Goal: Task Accomplishment & Management: Manage account settings

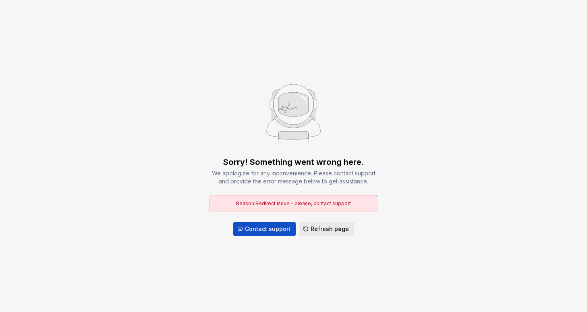
click at [331, 225] on span "Refresh page" at bounding box center [330, 229] width 38 height 8
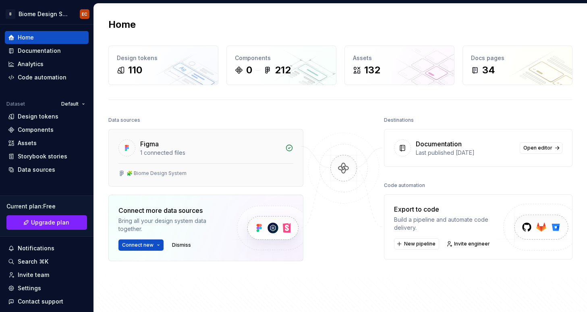
click at [209, 151] on div "1 connected files" at bounding box center [210, 153] width 140 height 8
click at [194, 160] on div "Figma 1 connected files" at bounding box center [206, 146] width 194 height 34
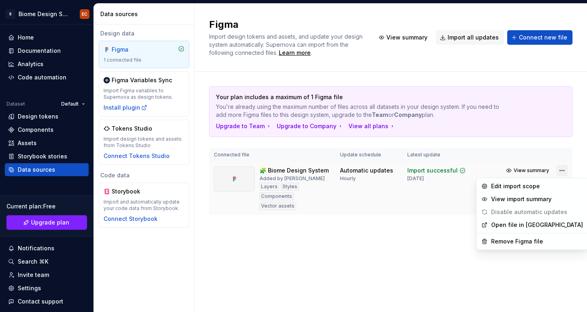
click at [563, 170] on html "B Biome Design System EC Home Documentation Analytics Code automation Dataset D…" at bounding box center [293, 156] width 587 height 312
click at [410, 232] on html "B Biome Design System EC Home Documentation Analytics Code automation Dataset D…" at bounding box center [293, 156] width 587 height 312
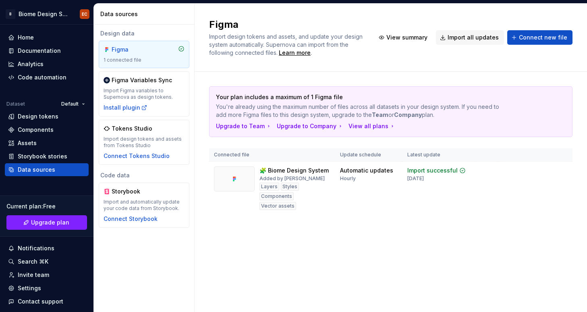
click at [486, 213] on div "Your plan includes a maximum of 1 Figma file You're already using the maximum n…" at bounding box center [390, 159] width 363 height 174
click at [523, 169] on span "View summary" at bounding box center [531, 170] width 35 height 6
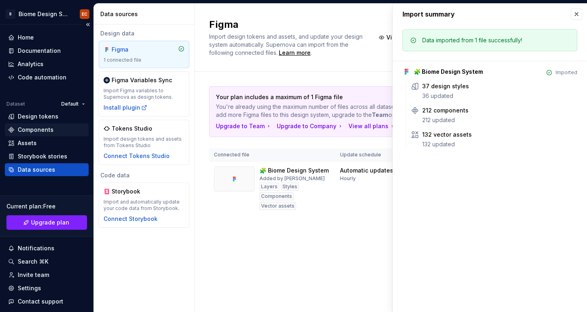
click at [47, 127] on div "Components" at bounding box center [36, 130] width 36 height 8
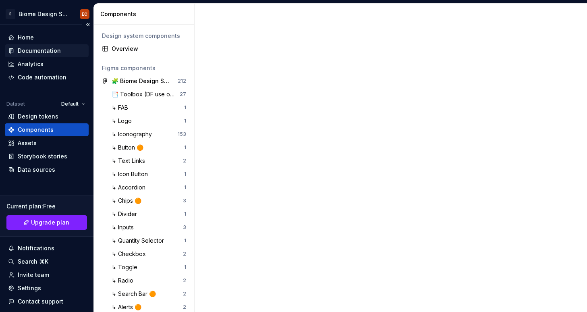
click at [44, 52] on div "Documentation" at bounding box center [39, 51] width 43 height 8
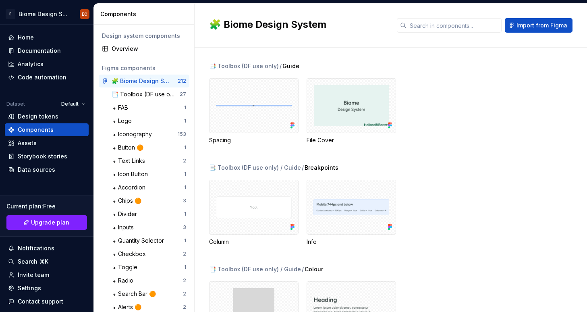
click at [418, 68] on div "📑 Toolbox (DF use only) / Guide" at bounding box center [398, 66] width 378 height 8
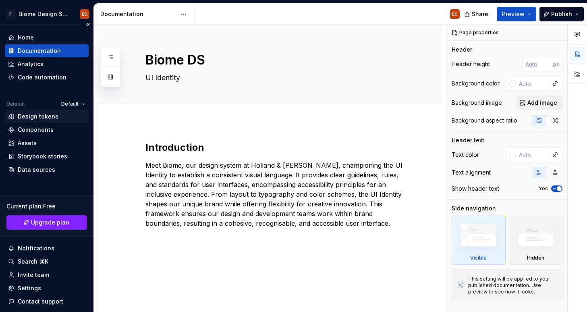
click at [33, 116] on div "Design tokens" at bounding box center [38, 116] width 41 height 8
click at [34, 117] on div "Design tokens" at bounding box center [38, 116] width 41 height 8
type textarea "*"
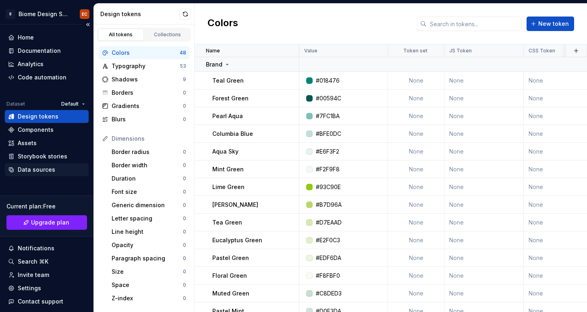
click at [44, 168] on div "Data sources" at bounding box center [36, 170] width 37 height 8
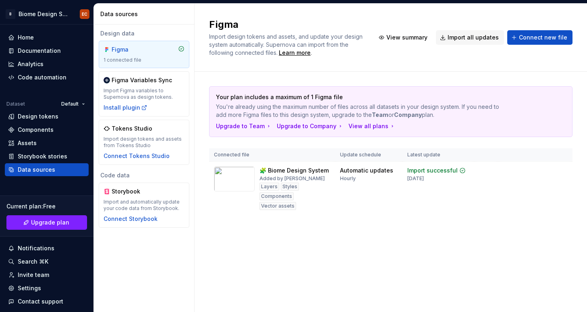
click at [540, 29] on div "Figma Import design tokens and assets, and update your design system automatica…" at bounding box center [390, 37] width 363 height 39
click at [540, 41] on button "Connect new file" at bounding box center [539, 37] width 65 height 15
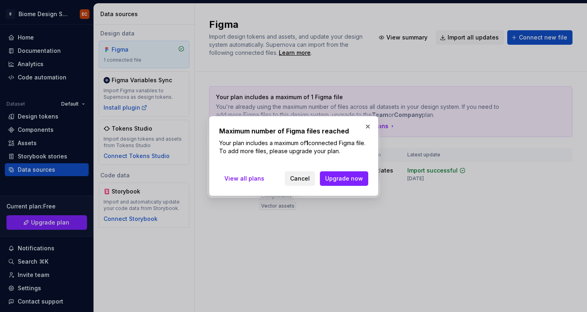
click at [309, 180] on span "Cancel" at bounding box center [300, 178] width 20 height 8
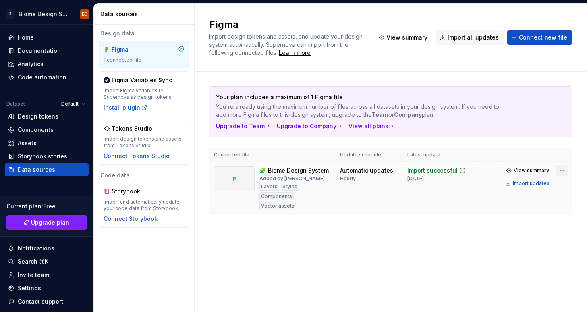
click at [562, 168] on html "B Biome Design System EC Home Documentation Analytics Code automation Dataset D…" at bounding box center [293, 156] width 587 height 312
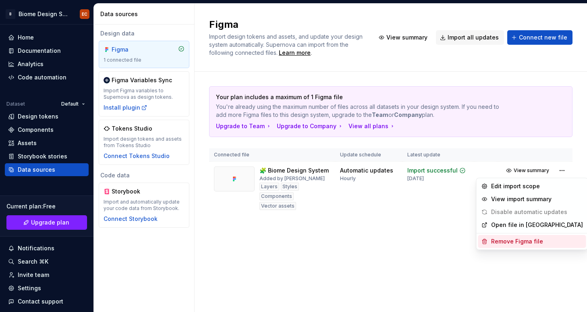
click at [504, 241] on div "Remove Figma file" at bounding box center [537, 241] width 92 height 8
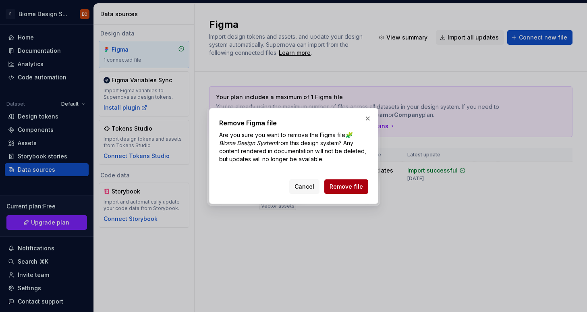
click at [346, 182] on button "Remove file" at bounding box center [346, 186] width 44 height 15
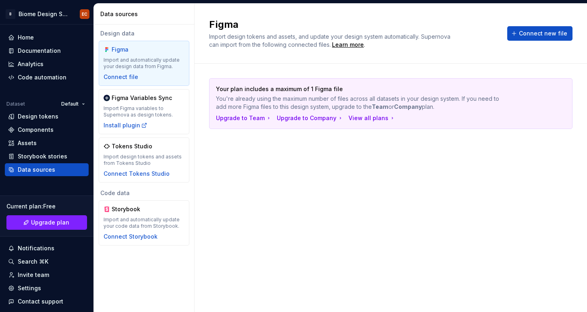
click at [274, 164] on div "Your plan includes a maximum of 1 Figma file You're already using the maximum n…" at bounding box center [390, 179] width 363 height 203
click at [539, 38] on button "Connect new file" at bounding box center [539, 33] width 65 height 15
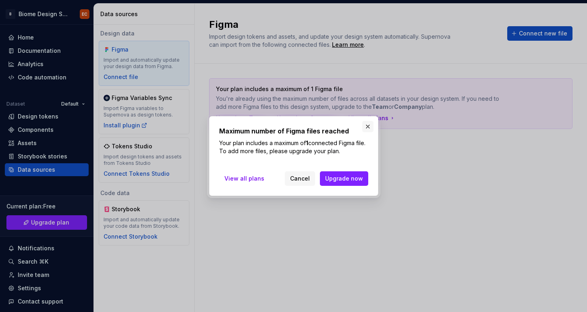
click at [370, 126] on button "button" at bounding box center [367, 126] width 11 height 11
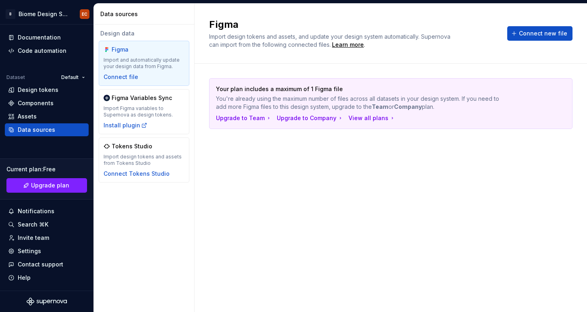
click at [455, 146] on div "Your plan includes a maximum of 1 Figma file You're already using the maximum n…" at bounding box center [390, 179] width 363 height 203
click at [131, 75] on div "Connect file" at bounding box center [121, 77] width 35 height 8
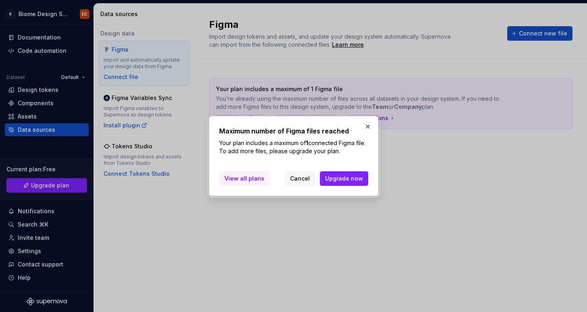
click at [252, 180] on span "View all plans" at bounding box center [244, 178] width 40 height 8
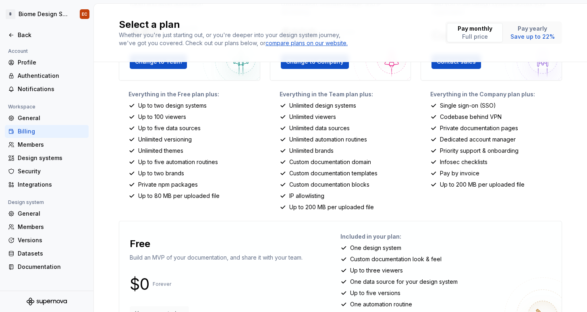
scroll to position [146, 0]
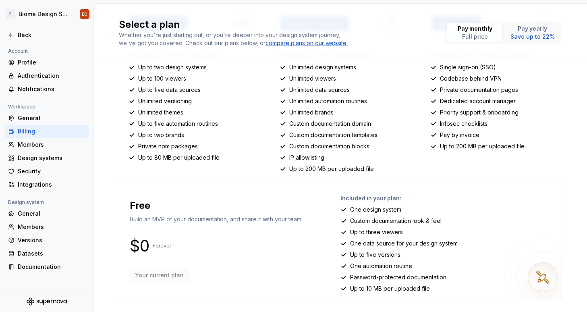
click at [199, 261] on div "Free Build an MVP of your documentation, and share it with your team. $0 Foreve…" at bounding box center [216, 240] width 181 height 93
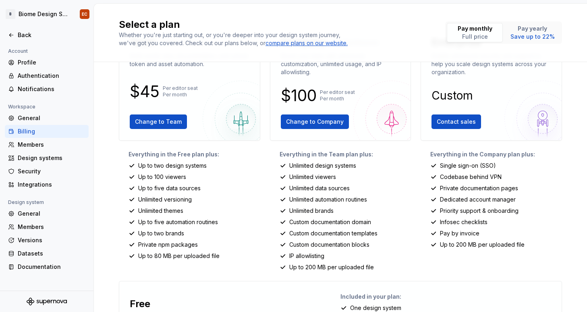
scroll to position [0, 0]
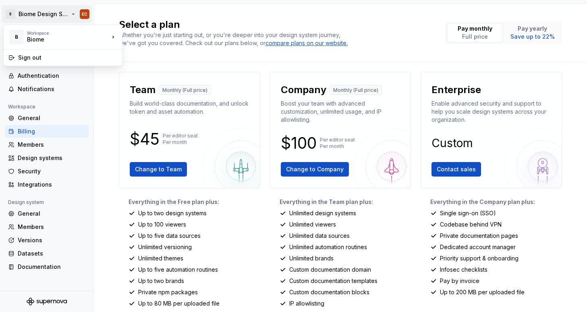
click at [28, 19] on html "B Biome Design System EC Back Account Profile Authentication Notifications Work…" at bounding box center [293, 156] width 587 height 312
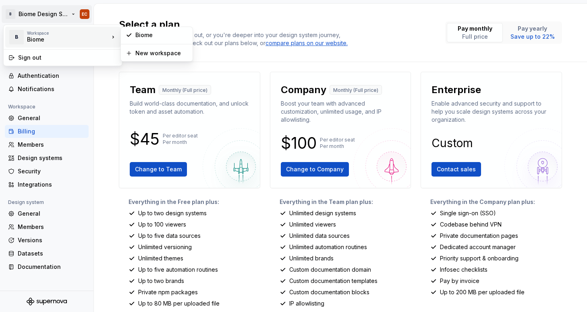
click at [83, 37] on div "Biome" at bounding box center [61, 39] width 68 height 8
click at [10, 42] on div "B" at bounding box center [16, 37] width 15 height 15
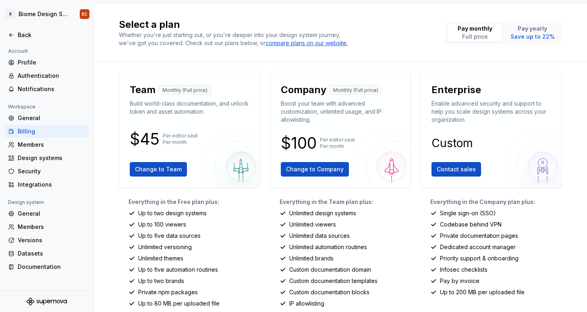
click at [112, 109] on html "B Biome Design System EC Back Account Profile Authentication Notifications Work…" at bounding box center [293, 156] width 587 height 312
click at [30, 65] on div "Profile" at bounding box center [52, 62] width 68 height 8
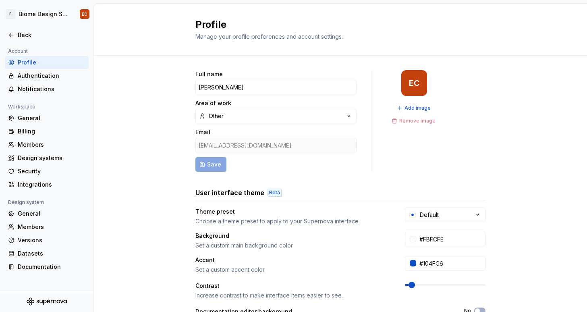
scroll to position [150, 0]
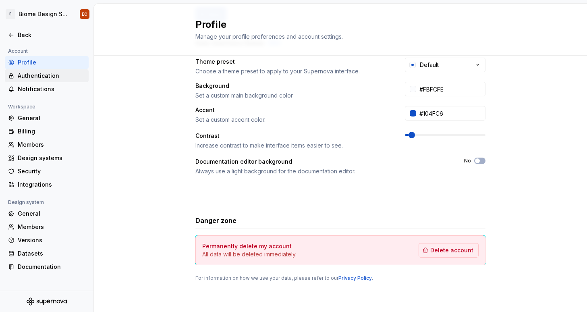
click at [31, 74] on div "Authentication" at bounding box center [52, 76] width 68 height 8
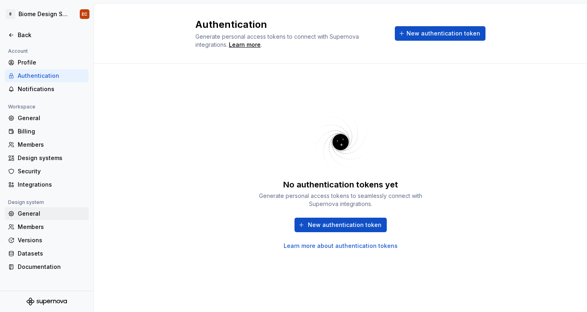
click at [35, 214] on div "General" at bounding box center [52, 213] width 68 height 8
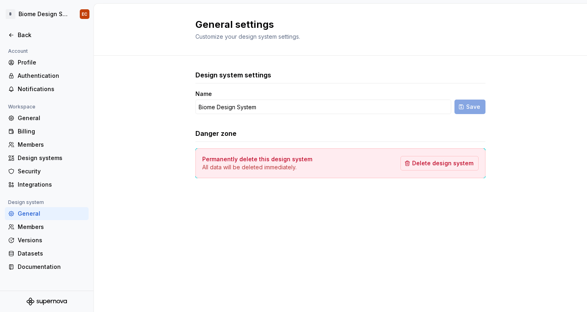
click at [193, 193] on div "Design system settings Name Biome Design System Save Danger zone Permanently de…" at bounding box center [340, 132] width 493 height 153
click at [39, 230] on div "Members" at bounding box center [52, 227] width 68 height 8
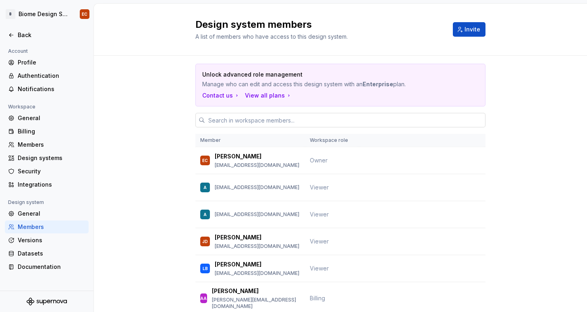
click at [278, 119] on input "text" at bounding box center [345, 120] width 280 height 15
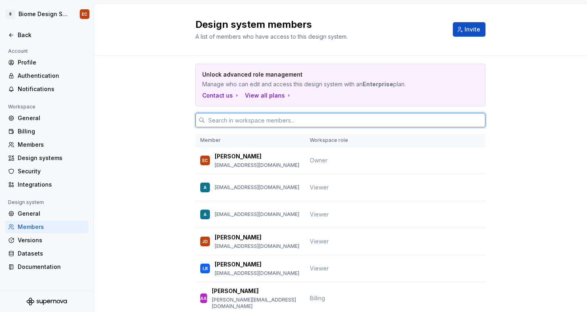
scroll to position [44, 0]
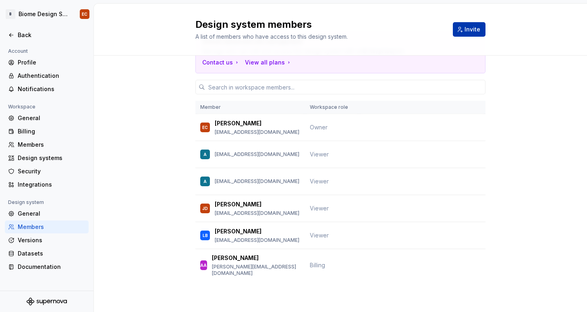
click at [478, 34] on button "Invite" at bounding box center [469, 29] width 33 height 15
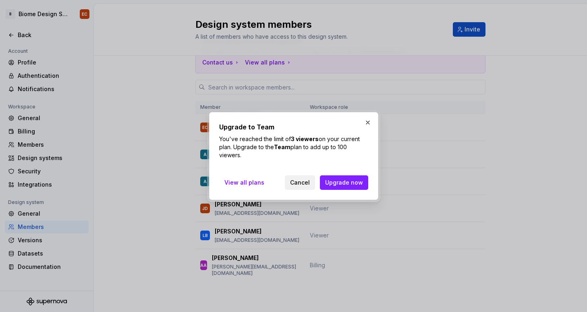
click at [299, 180] on span "Cancel" at bounding box center [300, 182] width 20 height 8
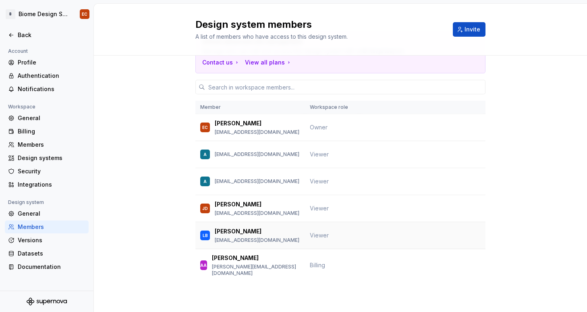
click at [382, 237] on td at bounding box center [422, 235] width 127 height 27
click at [485, 237] on div "Unlock advanced role management Manage who can edit and access this design syst…" at bounding box center [340, 167] width 493 height 289
click at [26, 267] on div "Documentation" at bounding box center [52, 267] width 68 height 8
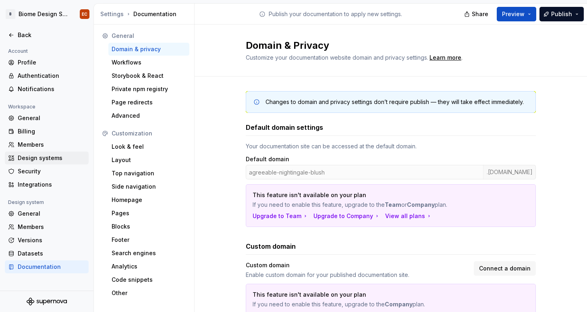
click at [40, 157] on div "Design systems" at bounding box center [52, 158] width 68 height 8
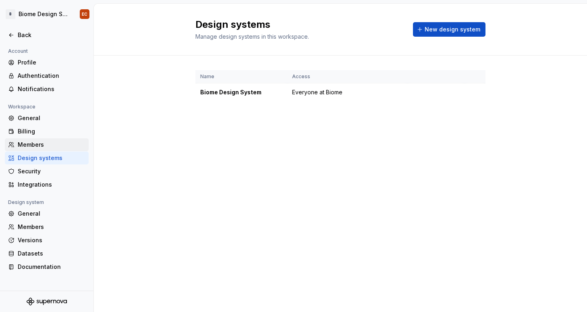
click at [33, 139] on div "Members" at bounding box center [47, 144] width 84 height 13
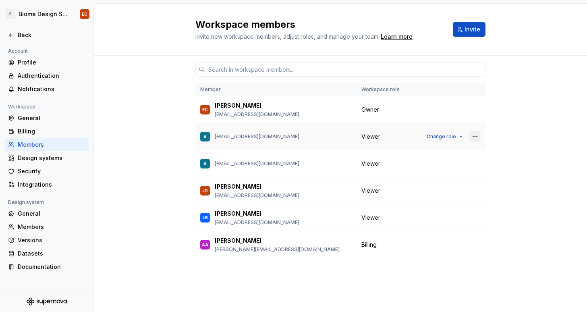
click at [477, 136] on button "button" at bounding box center [474, 136] width 11 height 11
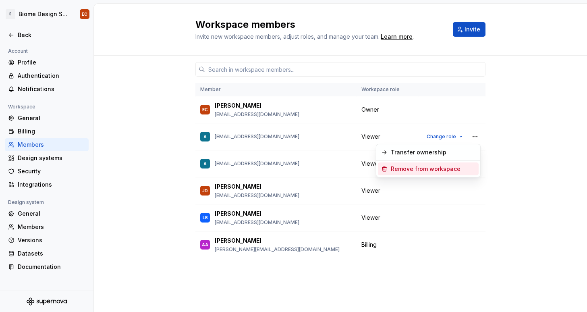
click at [442, 172] on div "Remove from workspace" at bounding box center [426, 169] width 70 height 8
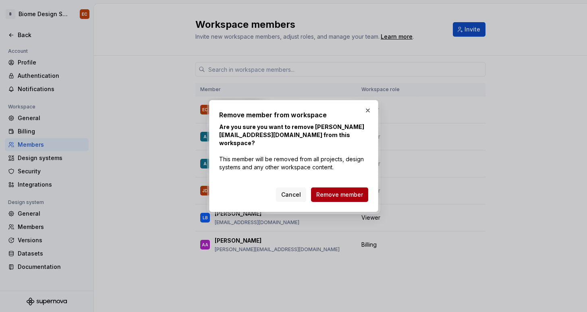
click at [342, 192] on span "Remove member" at bounding box center [339, 195] width 47 height 8
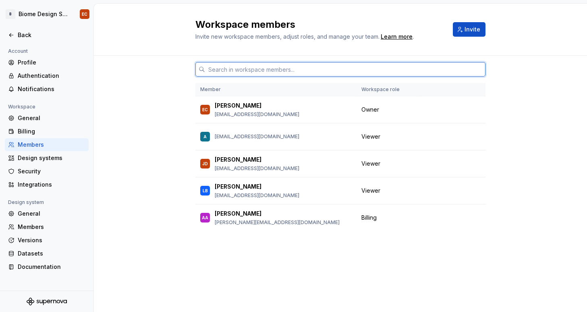
click at [249, 68] on input "text" at bounding box center [345, 69] width 280 height 15
paste input "AmberMarkcoons@hollandandbarrett.com"
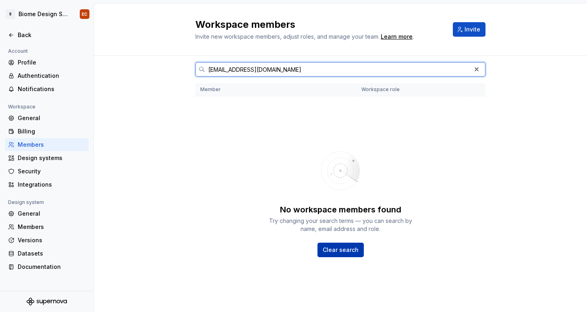
type input "AmberMarkcoons@hollandandbarrett.com"
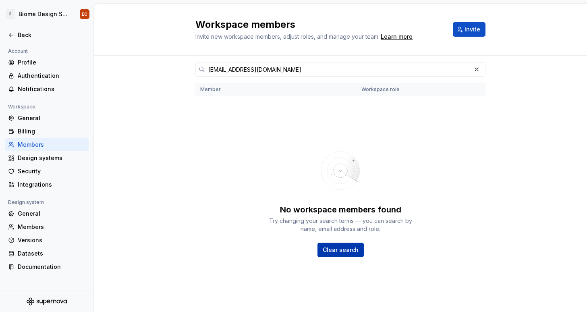
click at [329, 246] on span "Clear search" at bounding box center [341, 250] width 36 height 8
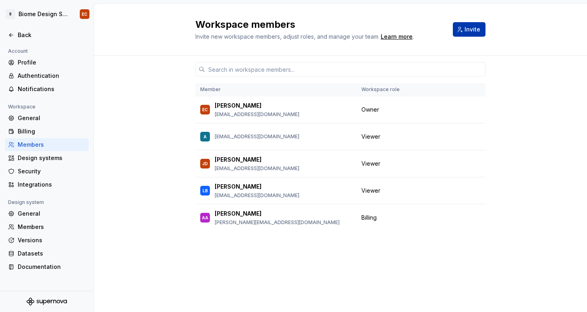
click at [477, 31] on span "Invite" at bounding box center [473, 29] width 16 height 8
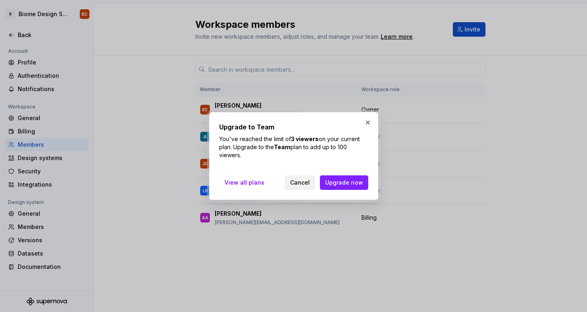
click at [303, 182] on span "Cancel" at bounding box center [300, 182] width 20 height 8
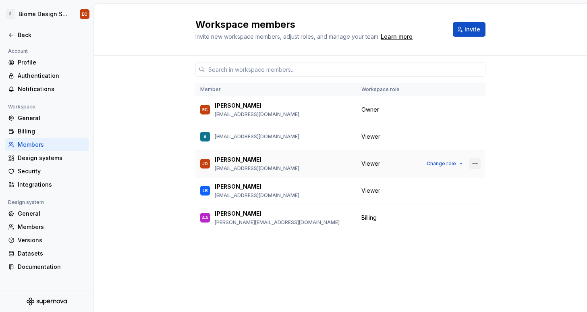
click at [476, 164] on button "button" at bounding box center [474, 163] width 11 height 11
click at [419, 195] on div "Remove from workspace" at bounding box center [426, 196] width 70 height 8
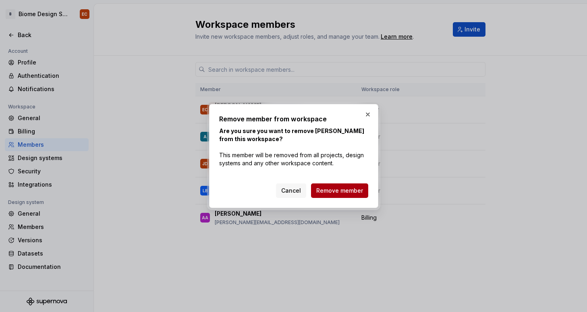
click at [355, 187] on span "Remove member" at bounding box center [339, 191] width 47 height 8
click at [305, 171] on div "Remove member from workspace Are you sure you want to remove Justin DeLucia fro…" at bounding box center [293, 156] width 149 height 84
click at [337, 185] on button "Remove member" at bounding box center [339, 190] width 57 height 15
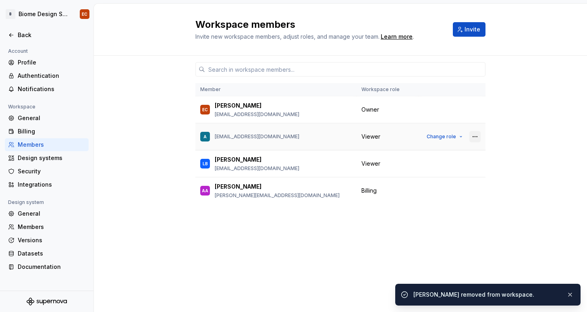
click at [476, 137] on button "button" at bounding box center [474, 136] width 11 height 11
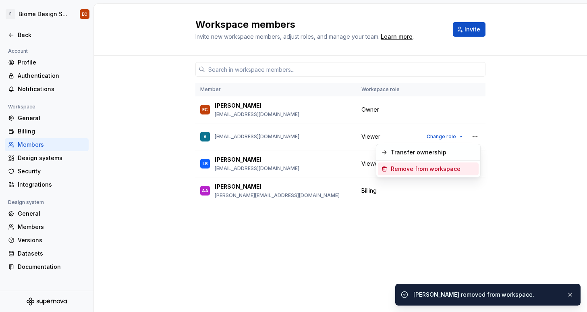
click at [446, 164] on span "Remove from workspace" at bounding box center [428, 168] width 101 height 13
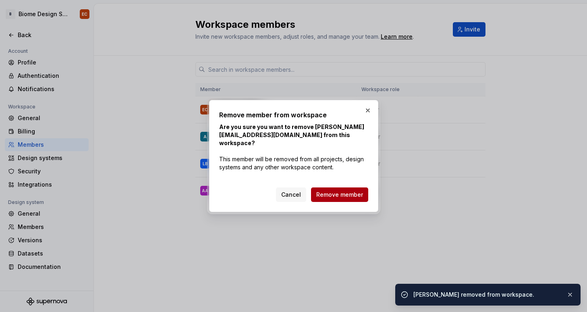
click at [351, 195] on span "Remove member" at bounding box center [339, 195] width 47 height 8
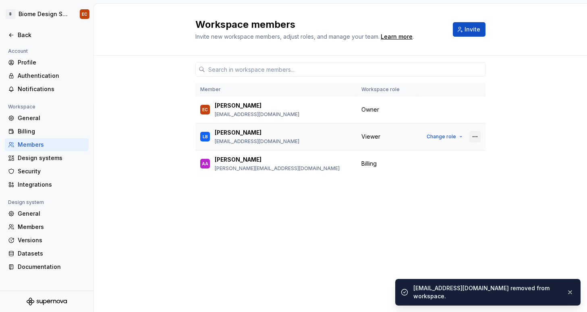
click at [477, 135] on button "button" at bounding box center [474, 136] width 11 height 11
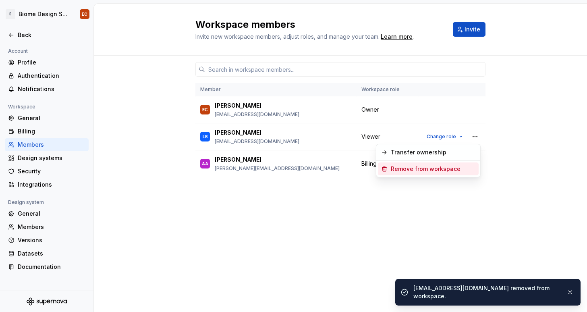
click at [423, 171] on div "Remove from workspace" at bounding box center [426, 169] width 70 height 8
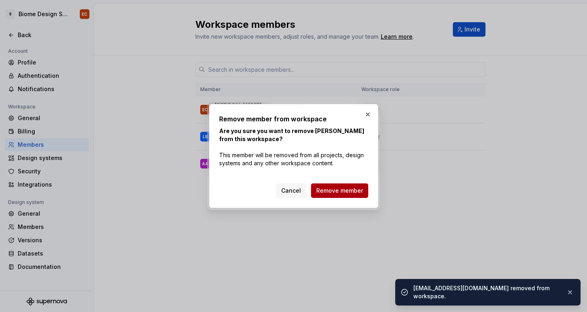
click at [353, 189] on span "Remove member" at bounding box center [339, 191] width 47 height 8
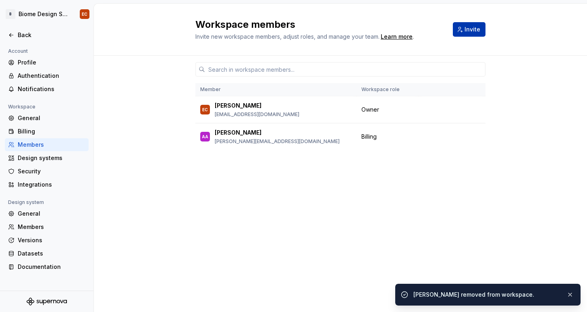
click at [468, 32] on span "Invite" at bounding box center [473, 29] width 16 height 8
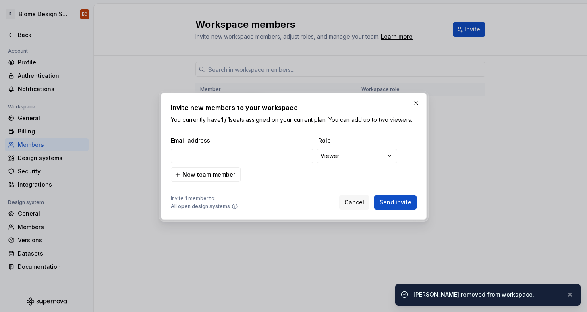
type input "AmberMarkcoons@hollandandbarrett.com"
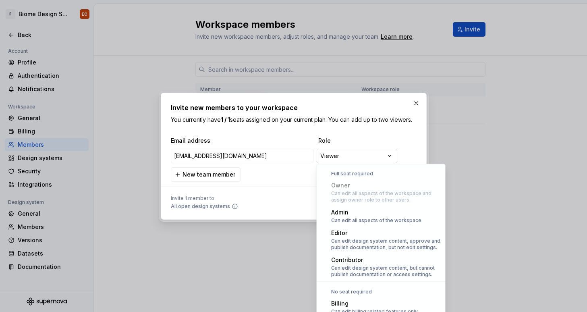
click at [380, 156] on div "**********" at bounding box center [293, 156] width 587 height 312
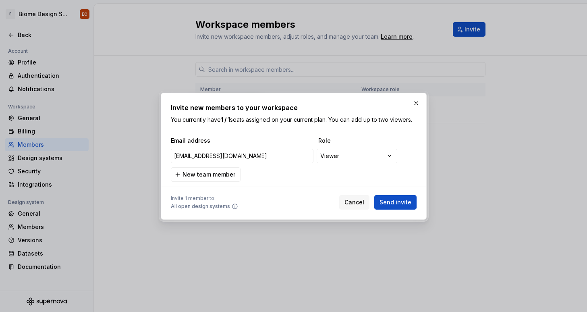
click at [303, 188] on div "**********" at bounding box center [293, 156] width 587 height 312
click at [394, 203] on span "Send invite" at bounding box center [396, 202] width 32 height 8
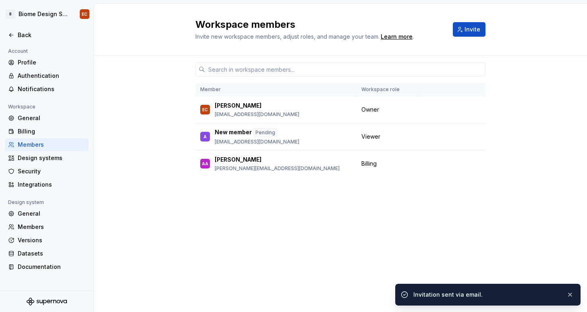
click at [451, 183] on div "Member Workspace role EC Ellis Calverley elliscalverley@hollandandbarrett.com O…" at bounding box center [340, 169] width 290 height 226
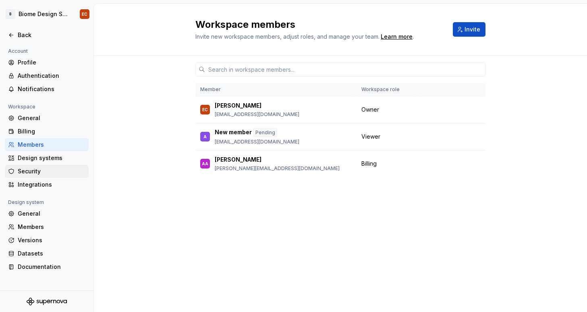
click at [32, 174] on div "Security" at bounding box center [52, 171] width 68 height 8
click at [28, 118] on div "General" at bounding box center [52, 118] width 68 height 8
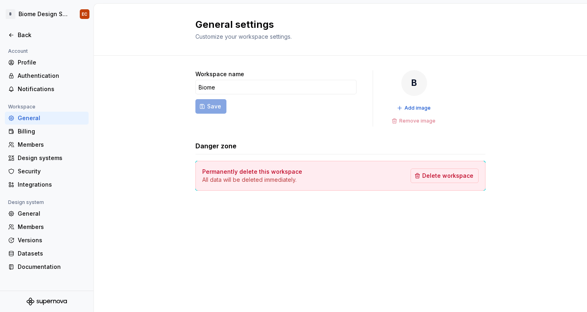
click at [77, 120] on div "General" at bounding box center [52, 118] width 68 height 8
click at [403, 109] on button "Add image" at bounding box center [414, 107] width 40 height 11
click at [382, 243] on div "General settings Customize your workspace settings. Workspace name Biome Save B…" at bounding box center [340, 158] width 493 height 308
click at [416, 106] on span "Add image" at bounding box center [417, 108] width 26 height 6
click at [423, 112] on button "Add image" at bounding box center [414, 107] width 40 height 11
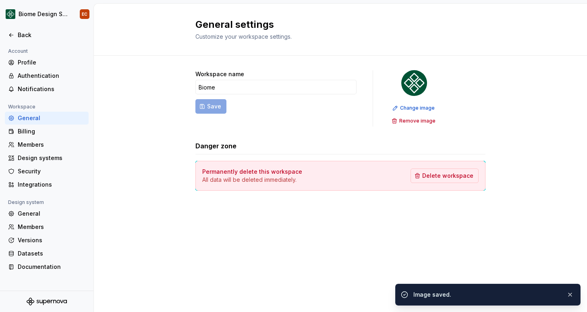
click at [378, 230] on div "General settings Customize your workspace settings. Workspace name Biome Save C…" at bounding box center [340, 158] width 493 height 308
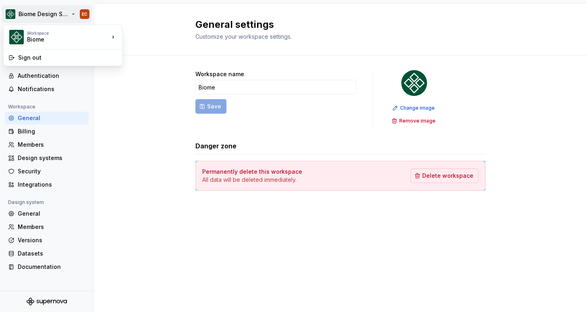
click at [65, 14] on html "Biome Design System EC Back Account Profile Authentication Notifications Worksp…" at bounding box center [293, 156] width 587 height 312
click at [107, 117] on html "Biome Design System EC Back Account Profile Authentication Notifications Worksp…" at bounding box center [293, 156] width 587 height 312
click at [32, 114] on div "General" at bounding box center [47, 118] width 84 height 13
click at [35, 215] on div "General" at bounding box center [52, 213] width 68 height 8
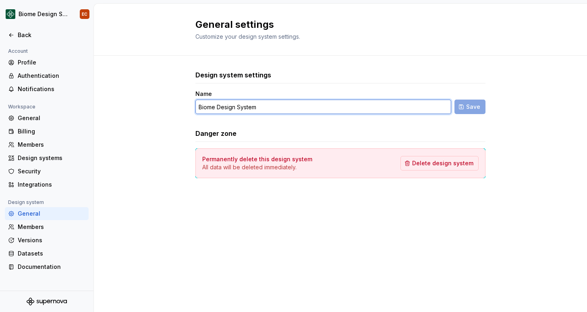
drag, startPoint x: 239, startPoint y: 105, endPoint x: 189, endPoint y: 105, distance: 50.8
click at [189, 105] on div "Design system settings Name Biome Design System Save Danger zone Permanently de…" at bounding box center [340, 132] width 493 height 153
type input "V"
type input "BDS"
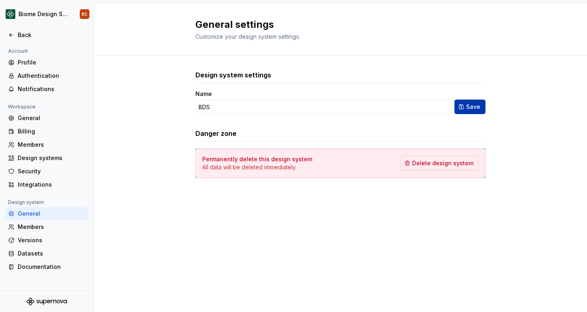
click at [467, 108] on span "Save" at bounding box center [473, 107] width 14 height 8
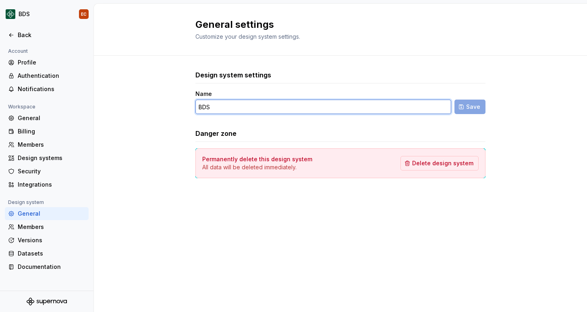
drag, startPoint x: 224, startPoint y: 106, endPoint x: 176, endPoint y: 106, distance: 47.5
click at [176, 106] on div "Design system settings Name BDS Save Danger zone Permanently delete this design…" at bounding box center [340, 132] width 493 height 153
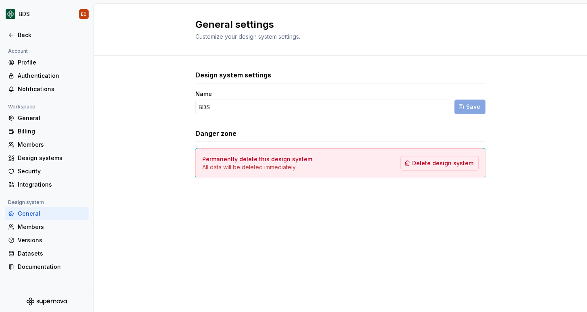
click at [163, 105] on div "Design system settings Name BDS Save Danger zone Permanently delete this design…" at bounding box center [340, 132] width 493 height 153
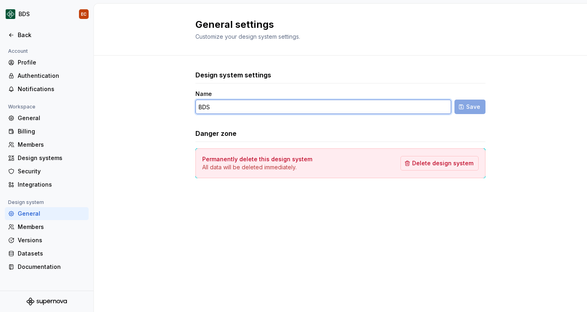
drag, startPoint x: 223, startPoint y: 112, endPoint x: 187, endPoint y: 112, distance: 36.3
click at [187, 112] on div "Design system settings Name BDS Save Danger zone Permanently delete this design…" at bounding box center [340, 132] width 493 height 153
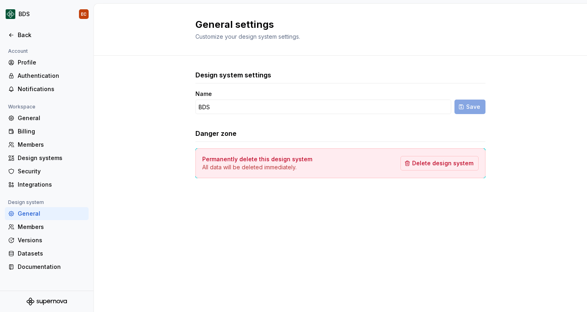
click at [147, 129] on div "Design system settings Name BDS Save Danger zone Permanently delete this design…" at bounding box center [340, 132] width 493 height 153
click at [37, 116] on div "General" at bounding box center [52, 118] width 68 height 8
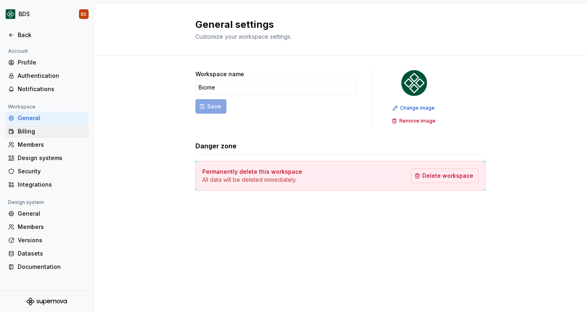
click at [46, 133] on div "Billing" at bounding box center [52, 131] width 68 height 8
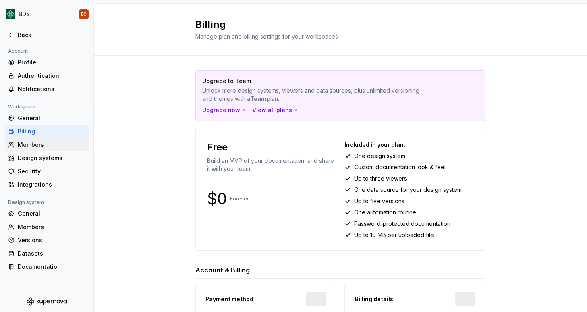
click at [45, 147] on div "Members" at bounding box center [52, 145] width 68 height 8
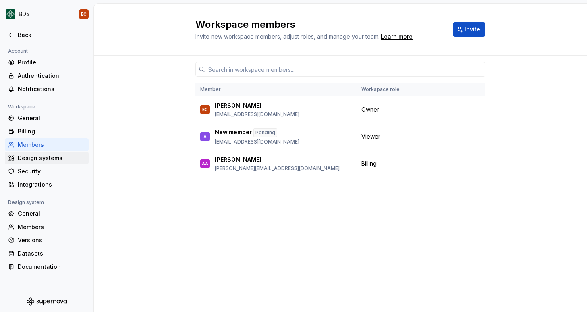
click at [47, 156] on div "Design systems" at bounding box center [52, 158] width 68 height 8
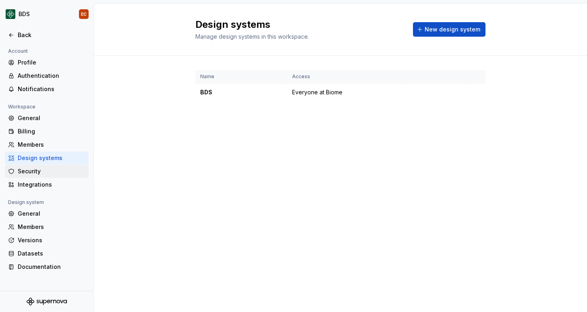
click at [45, 172] on div "Security" at bounding box center [52, 171] width 68 height 8
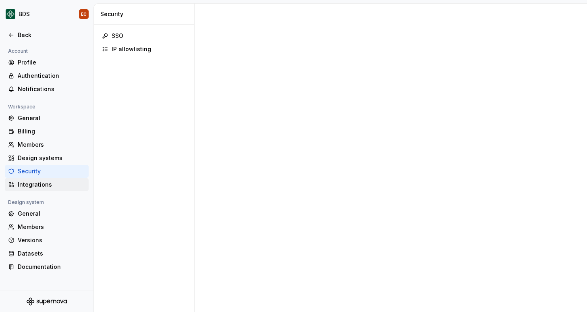
click at [39, 188] on div "Integrations" at bounding box center [52, 184] width 68 height 8
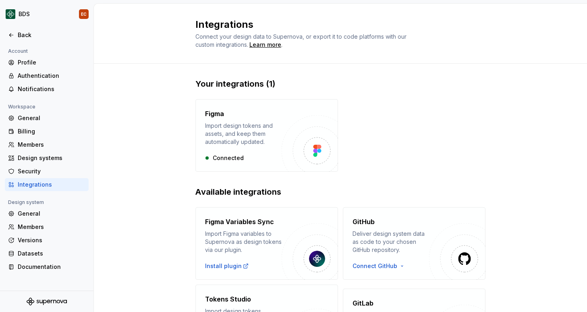
scroll to position [47, 0]
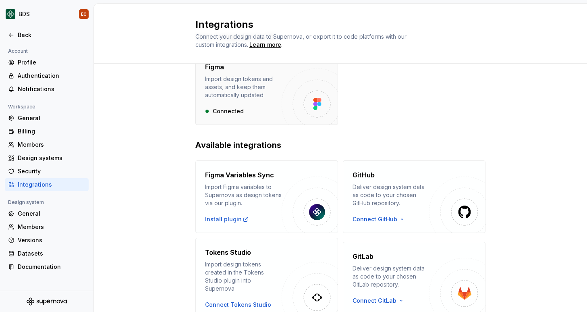
click at [257, 104] on div "Figma Import design tokens and assets, and keep them automatically updated. Con…" at bounding box center [243, 88] width 77 height 53
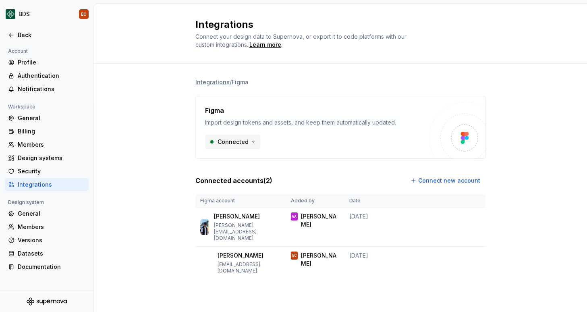
click at [244, 144] on html "BDS EC Back Account Profile Authentication Notifications Workspace General Bill…" at bounding box center [293, 156] width 587 height 312
click at [183, 157] on html "BDS EC Back Account Profile Authentication Notifications Workspace General Bill…" at bounding box center [293, 156] width 587 height 312
click at [473, 178] on span "Connect new account" at bounding box center [449, 180] width 62 height 8
click at [446, 185] on button "Connect new account" at bounding box center [446, 180] width 79 height 15
click at [149, 89] on div "Integrations / Figma Figma Import design tokens and assets, and keep them autom…" at bounding box center [340, 187] width 493 height 246
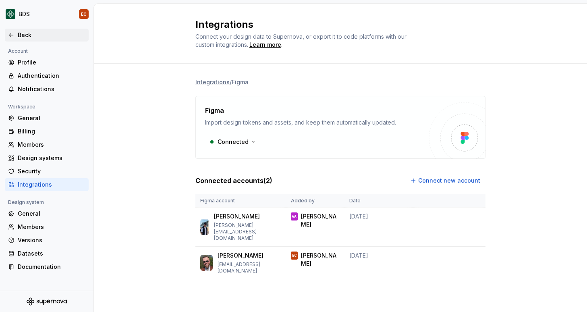
click at [20, 36] on div "Back" at bounding box center [52, 35] width 68 height 8
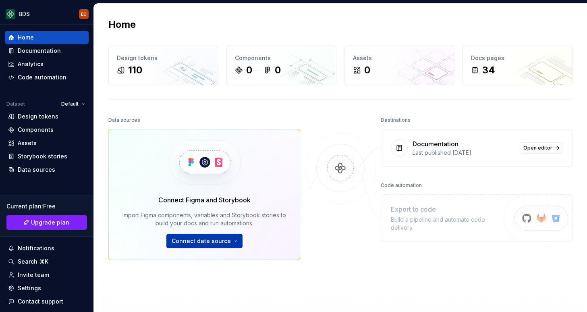
click at [205, 242] on html "BDS EC Home Documentation Analytics Code automation Dataset Default Design toke…" at bounding box center [293, 156] width 587 height 312
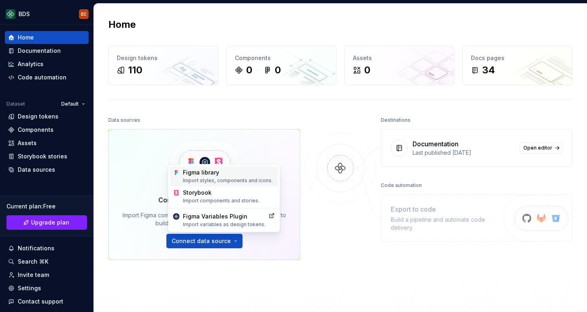
click at [215, 180] on div "Import styles, components and icons." at bounding box center [229, 180] width 92 height 6
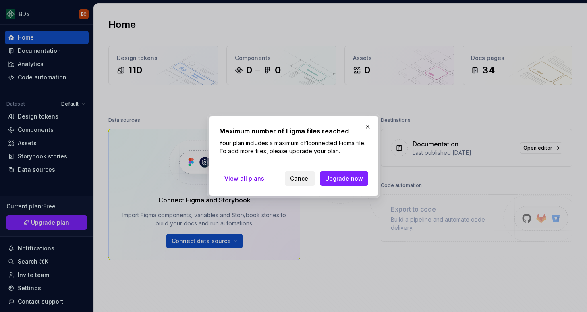
click at [297, 176] on span "Cancel" at bounding box center [300, 178] width 20 height 8
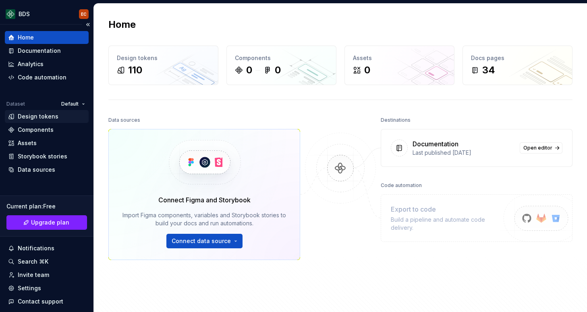
click at [49, 118] on div "Design tokens" at bounding box center [38, 116] width 41 height 8
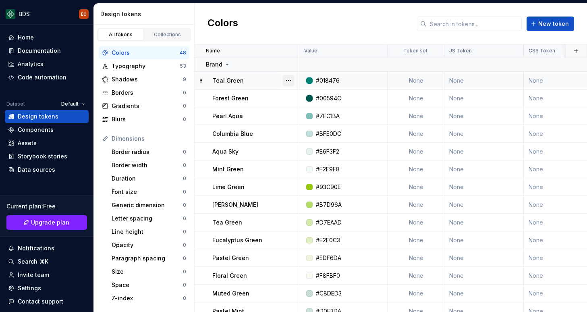
click at [288, 82] on button "button" at bounding box center [288, 80] width 11 height 11
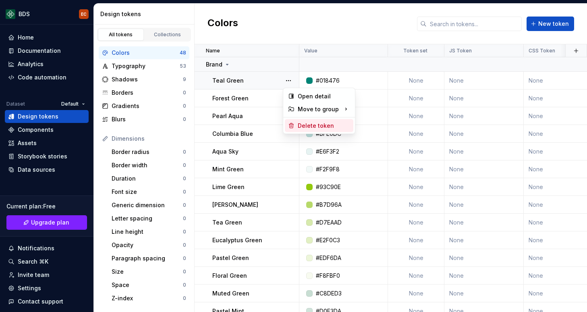
click at [299, 127] on div "Delete token" at bounding box center [324, 126] width 52 height 8
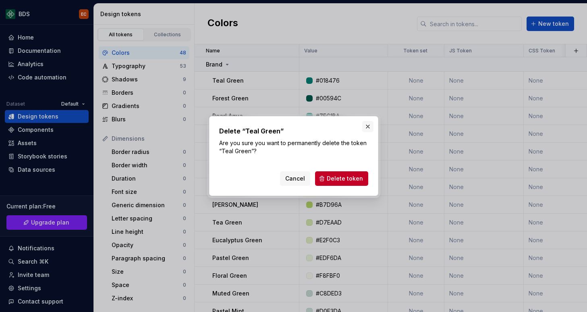
click at [366, 127] on button "button" at bounding box center [367, 126] width 11 height 11
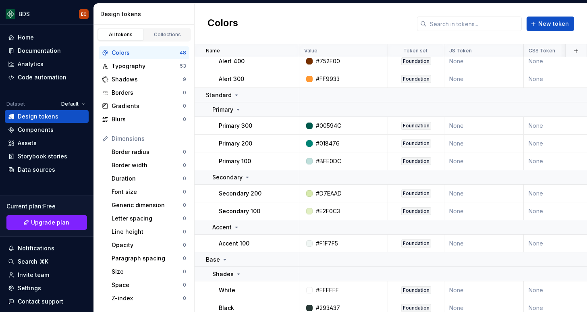
scroll to position [828, 0]
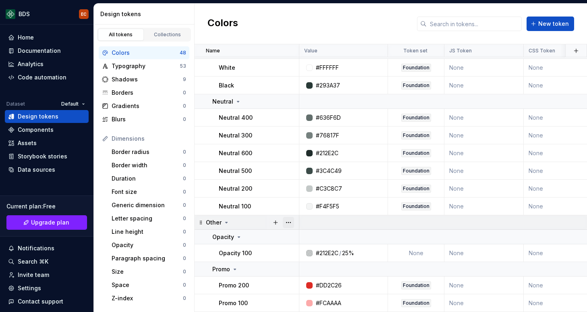
click at [288, 220] on button "button" at bounding box center [288, 222] width 11 height 11
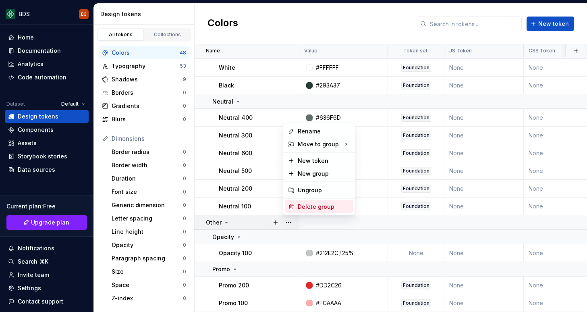
click at [304, 208] on div "Delete group" at bounding box center [324, 207] width 52 height 8
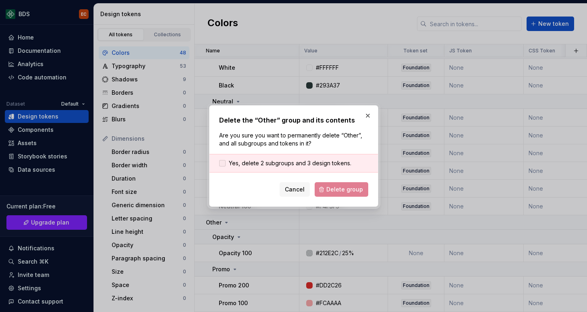
click at [247, 164] on span "Yes, delete 2 subgroups and 3 design tokens." at bounding box center [290, 163] width 122 height 8
click at [342, 187] on span "Delete group" at bounding box center [344, 189] width 37 height 8
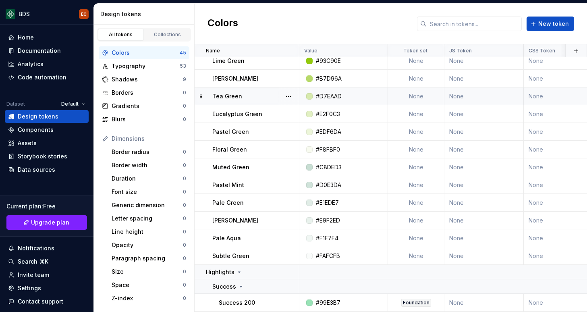
scroll to position [0, 0]
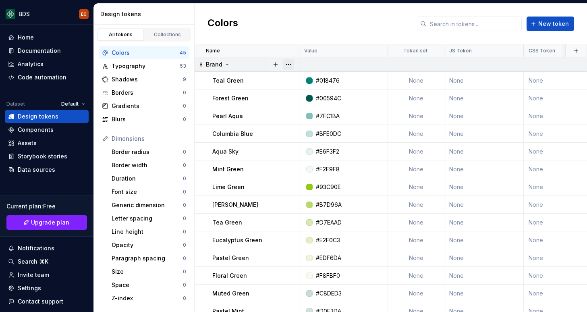
click at [290, 63] on button "button" at bounding box center [288, 64] width 11 height 11
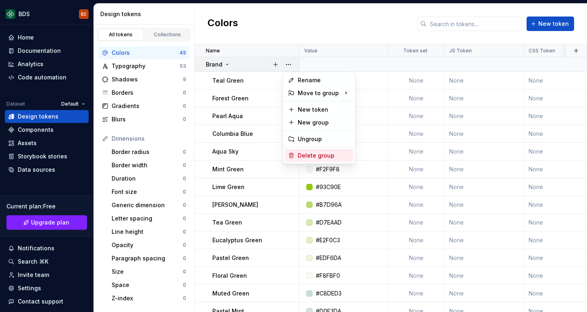
click at [299, 152] on div "Delete group" at bounding box center [324, 155] width 52 height 8
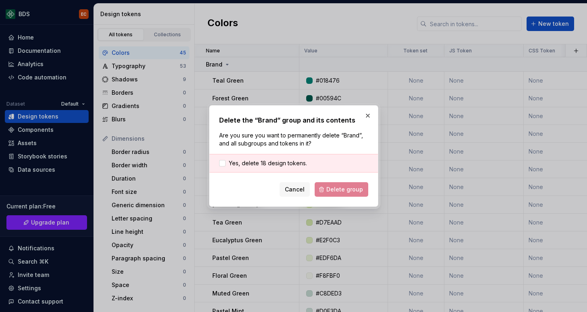
click at [277, 169] on div "Yes, delete 18 design tokens." at bounding box center [293, 163] width 168 height 19
click at [281, 164] on span "Yes, delete 18 design tokens." at bounding box center [268, 163] width 78 height 8
click at [353, 195] on button "Delete group" at bounding box center [342, 189] width 54 height 15
click at [349, 188] on div "Cancel Delete group" at bounding box center [293, 189] width 149 height 15
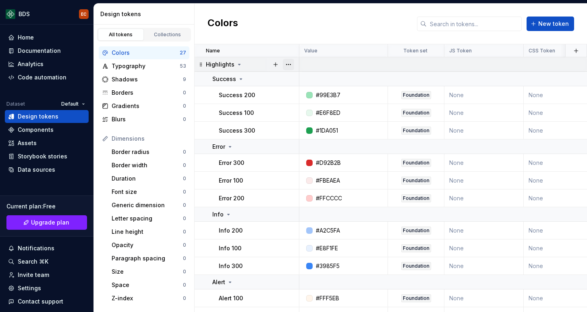
click at [293, 64] on button "button" at bounding box center [288, 64] width 11 height 11
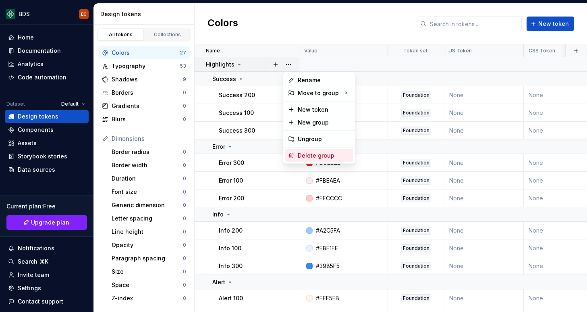
click at [309, 153] on div "Delete group" at bounding box center [324, 155] width 52 height 8
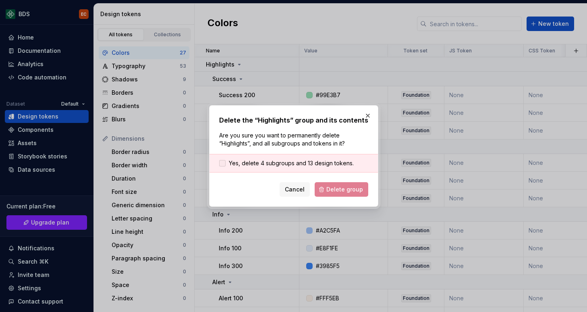
click at [258, 162] on span "Yes, delete 4 subgroups and 13 design tokens." at bounding box center [291, 163] width 125 height 8
click at [341, 190] on span "Delete group" at bounding box center [344, 189] width 37 height 8
click at [303, 119] on h2 "Delete the “Highlights” group and its contents" at bounding box center [293, 120] width 149 height 10
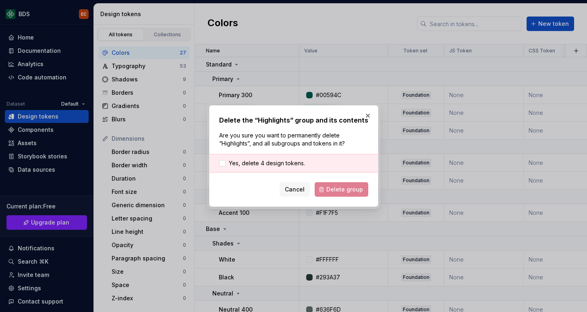
click at [329, 143] on p "Are you sure you want to permanently delete “Highlights”, and all subgroups and…" at bounding box center [293, 139] width 149 height 16
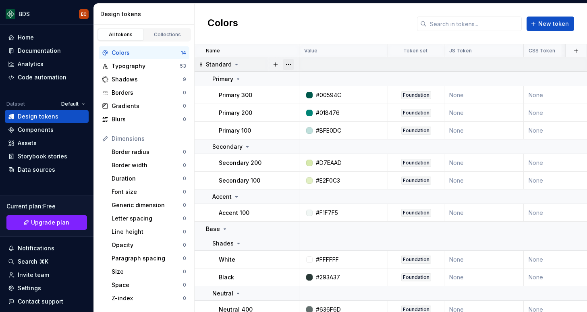
click at [289, 63] on button "button" at bounding box center [288, 64] width 11 height 11
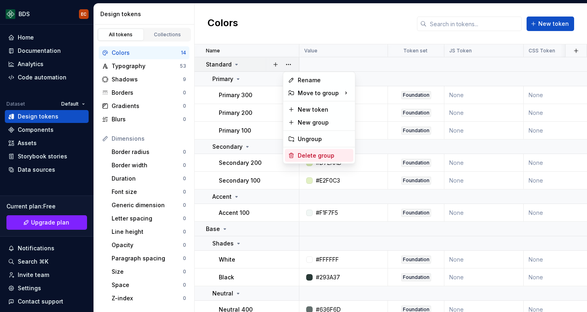
click at [309, 153] on div "Delete group" at bounding box center [324, 155] width 52 height 8
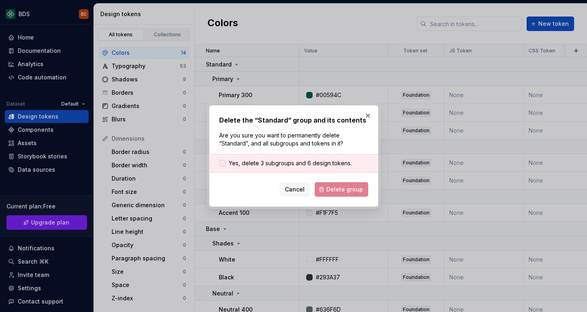
click at [259, 164] on span "Yes, delete 3 subgroups and 6 design tokens." at bounding box center [290, 163] width 123 height 8
click at [343, 188] on span "Delete group" at bounding box center [344, 189] width 37 height 8
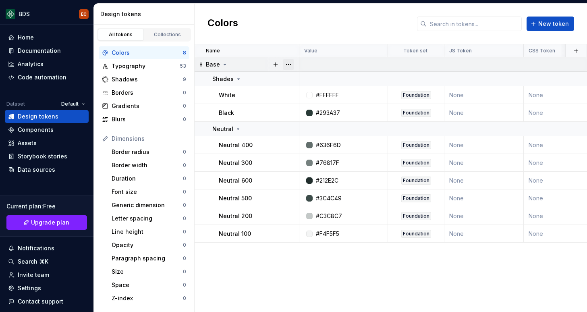
click at [292, 62] on button "button" at bounding box center [288, 64] width 11 height 11
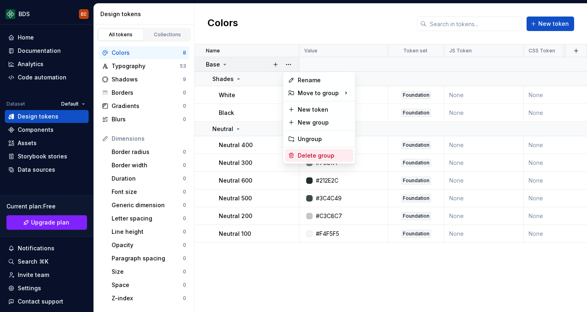
click at [308, 153] on div "Delete group" at bounding box center [324, 155] width 52 height 8
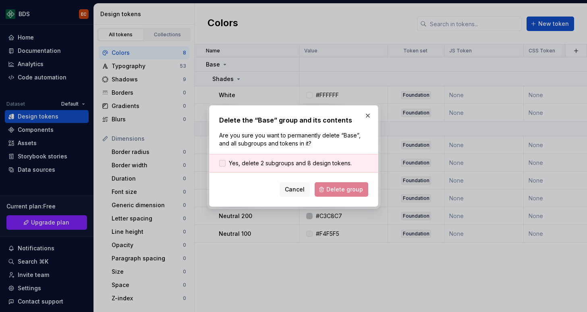
click at [272, 162] on span "Yes, delete 2 subgroups and 8 design tokens." at bounding box center [290, 163] width 123 height 8
click at [350, 193] on button "Delete group" at bounding box center [342, 189] width 54 height 15
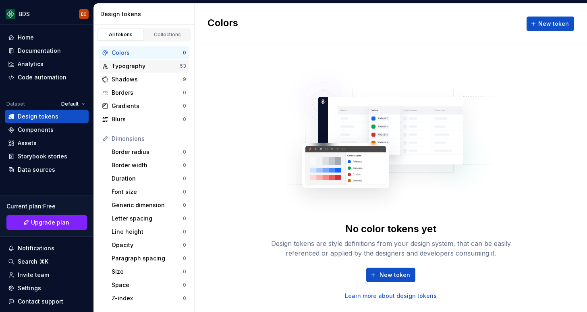
click at [130, 66] on div "Typography" at bounding box center [146, 66] width 68 height 8
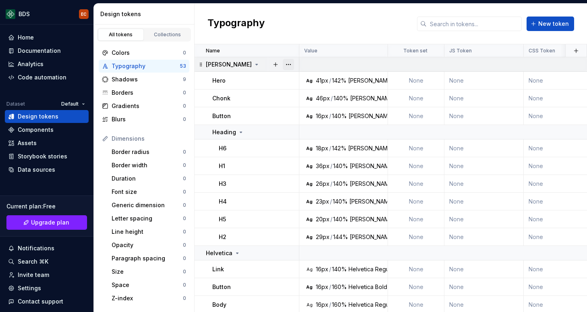
click at [290, 63] on button "button" at bounding box center [288, 64] width 11 height 11
click at [259, 106] on html "BDS EC Home Documentation Analytics Code automation Dataset Default Design toke…" at bounding box center [293, 156] width 587 height 312
click at [292, 64] on button "button" at bounding box center [288, 64] width 11 height 11
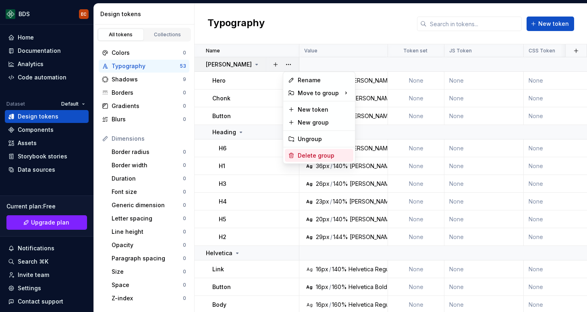
click at [305, 156] on div "Delete group" at bounding box center [324, 155] width 52 height 8
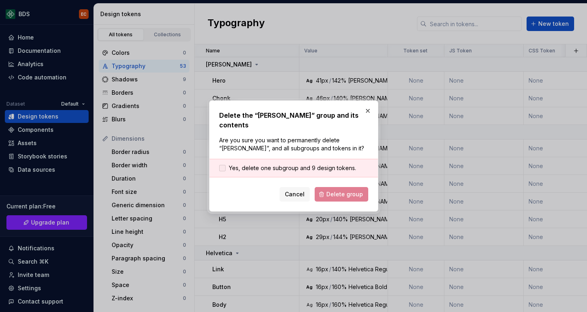
click at [277, 166] on span "Yes, delete one subgroup and 9 design tokens." at bounding box center [292, 168] width 127 height 8
click at [342, 192] on span "Delete group" at bounding box center [344, 194] width 37 height 8
click at [343, 176] on form "Yes, delete one subgroup and 9 design tokens. Cancel Delete group" at bounding box center [293, 180] width 149 height 43
click at [331, 187] on div "Cancel Delete group" at bounding box center [293, 194] width 149 height 15
click at [367, 115] on button "button" at bounding box center [367, 110] width 11 height 11
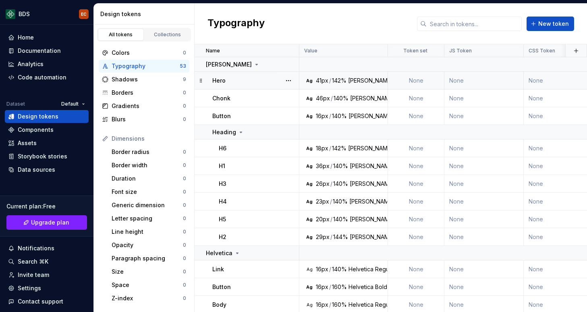
click at [332, 77] on div "142%" at bounding box center [339, 81] width 15 height 8
click at [381, 78] on div "Brandon Text" at bounding box center [377, 81] width 59 height 8
click at [288, 80] on button "button" at bounding box center [288, 80] width 11 height 11
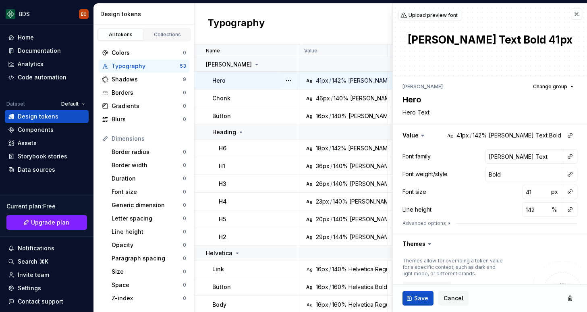
scroll to position [143, 0]
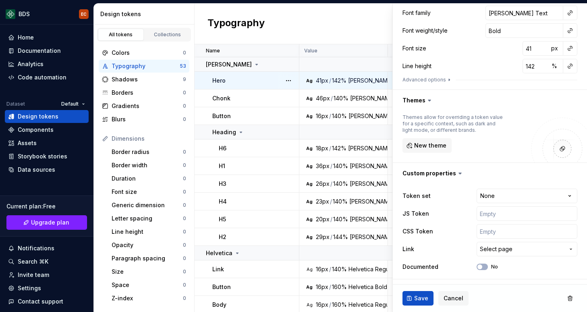
type textarea "*"
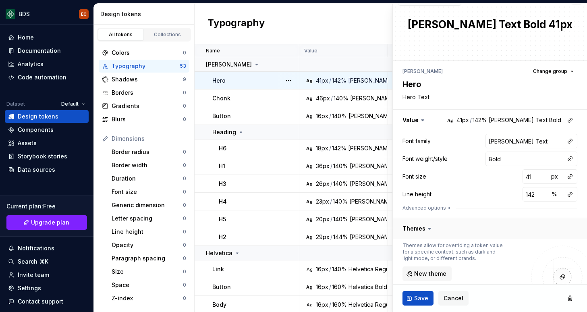
scroll to position [0, 0]
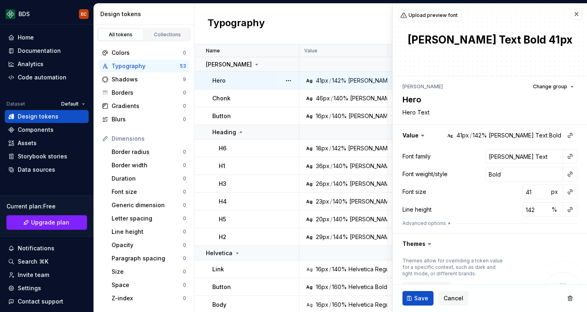
click at [315, 30] on div "Typography New token" at bounding box center [391, 24] width 392 height 41
click at [575, 15] on button "button" at bounding box center [576, 13] width 11 height 11
click at [579, 12] on button "button" at bounding box center [576, 13] width 11 height 11
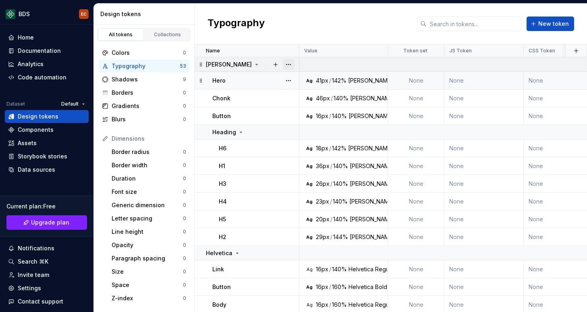
click at [288, 65] on button "button" at bounding box center [288, 64] width 11 height 11
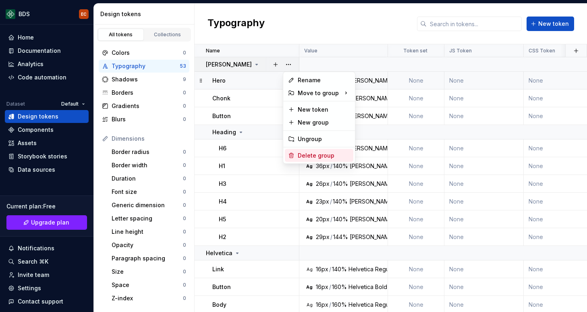
click at [310, 153] on div "Delete group" at bounding box center [324, 155] width 52 height 8
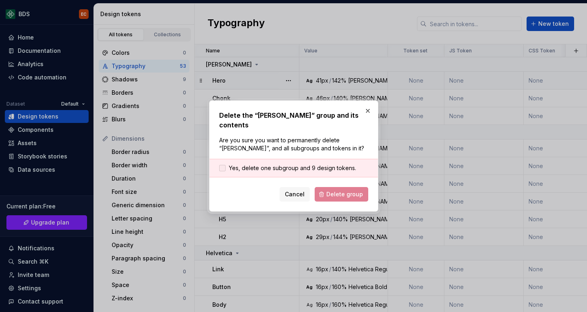
click at [282, 164] on span "Yes, delete one subgroup and 9 design tokens." at bounding box center [292, 168] width 127 height 8
click at [342, 187] on button "Delete group" at bounding box center [342, 194] width 54 height 15
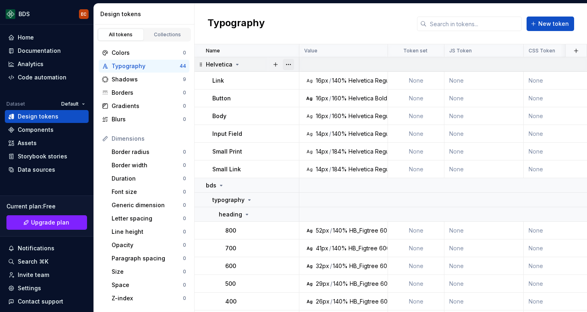
click at [291, 64] on button "button" at bounding box center [288, 64] width 11 height 11
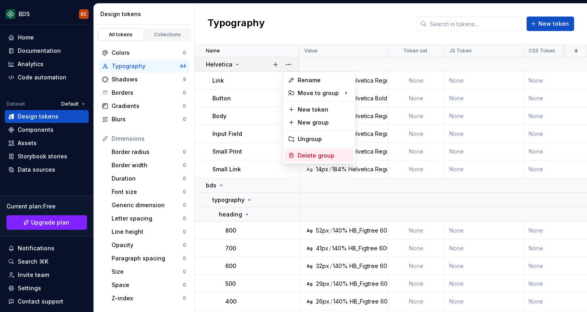
click at [301, 155] on div "Delete group" at bounding box center [324, 155] width 52 height 8
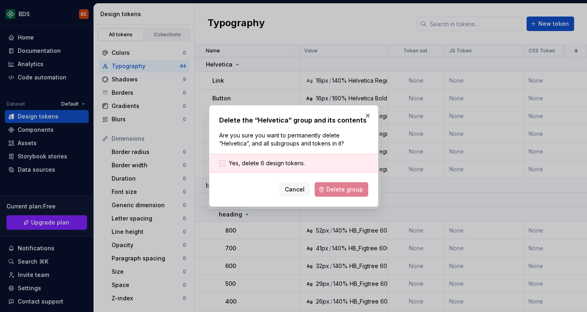
click at [260, 162] on span "Yes, delete 6 design tokens." at bounding box center [267, 163] width 76 height 8
click at [370, 195] on div "Delete the “Helvetica” group and its contents Are you sure you want to permanen…" at bounding box center [293, 156] width 169 height 102
click at [356, 190] on span "Delete group" at bounding box center [344, 189] width 37 height 8
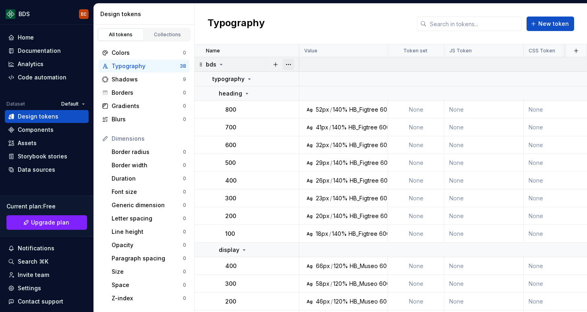
click at [290, 61] on button "button" at bounding box center [288, 64] width 11 height 11
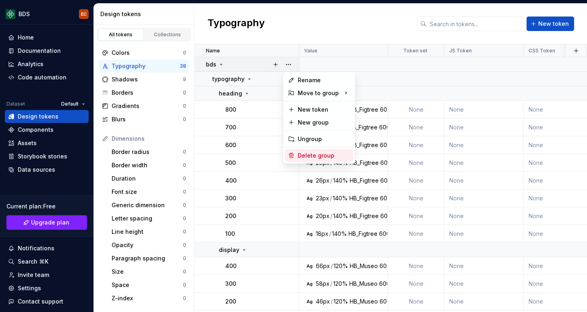
click at [301, 153] on div "Delete group" at bounding box center [324, 155] width 52 height 8
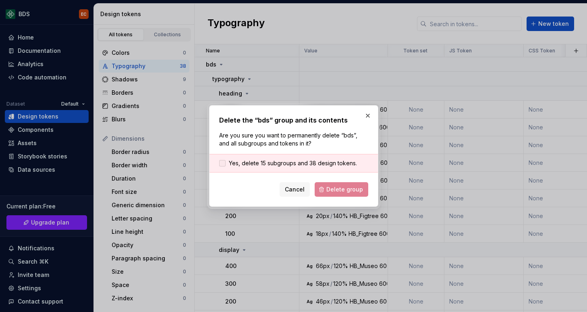
click at [260, 161] on span "Yes, delete 15 subgroups and 38 design tokens." at bounding box center [293, 163] width 128 height 8
click at [353, 187] on span "Delete group" at bounding box center [344, 189] width 37 height 8
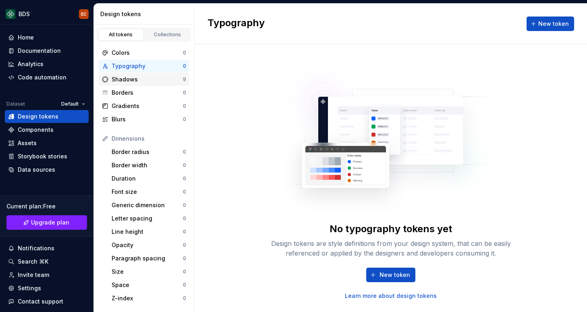
click at [163, 77] on div "Shadows" at bounding box center [147, 79] width 71 height 8
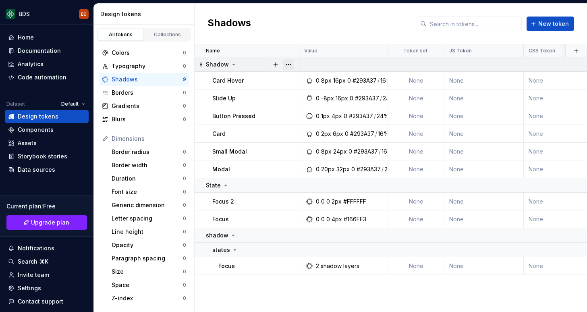
click at [290, 64] on button "button" at bounding box center [288, 64] width 11 height 11
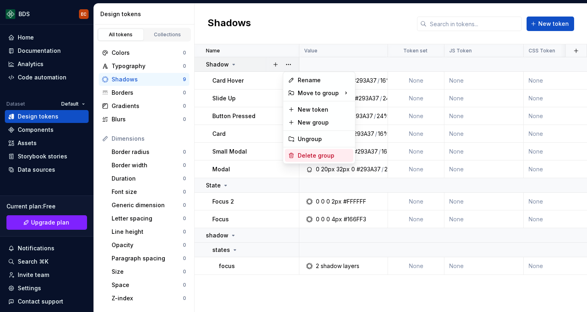
click at [305, 153] on div "Delete group" at bounding box center [324, 155] width 52 height 8
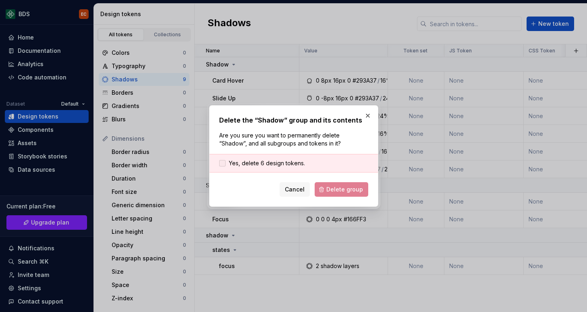
click at [267, 163] on span "Yes, delete 6 design tokens." at bounding box center [267, 163] width 76 height 8
click at [352, 195] on button "Delete group" at bounding box center [342, 189] width 54 height 15
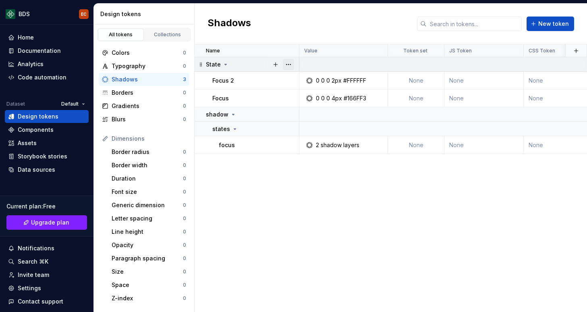
click at [293, 64] on button "button" at bounding box center [288, 64] width 11 height 11
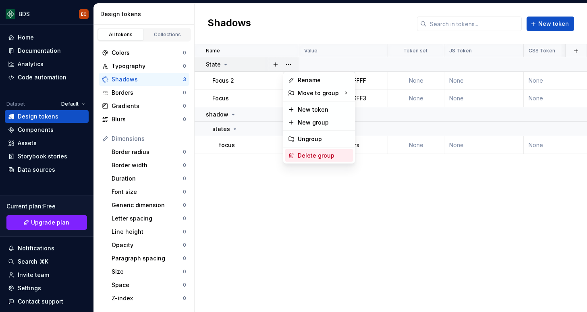
click at [302, 152] on div "Delete group" at bounding box center [324, 155] width 52 height 8
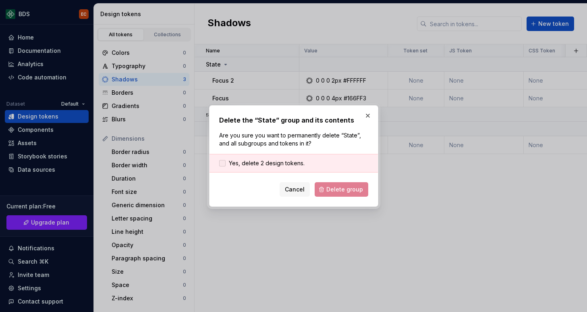
click at [265, 160] on span "Yes, delete 2 design tokens." at bounding box center [267, 163] width 76 height 8
click at [336, 191] on span "Delete group" at bounding box center [344, 189] width 37 height 8
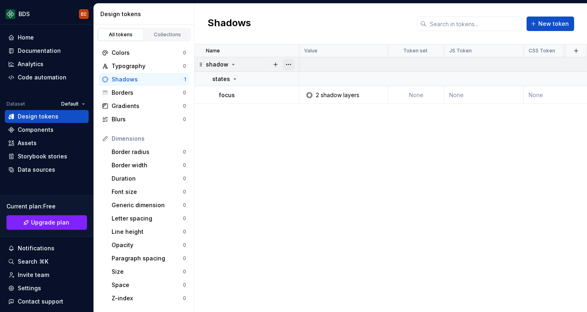
click at [291, 65] on button "button" at bounding box center [288, 64] width 11 height 11
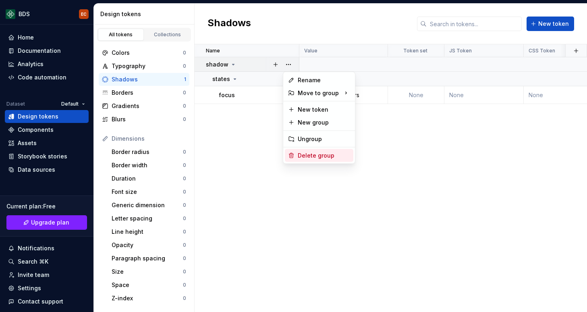
click at [303, 151] on div "Delete group" at bounding box center [319, 155] width 68 height 13
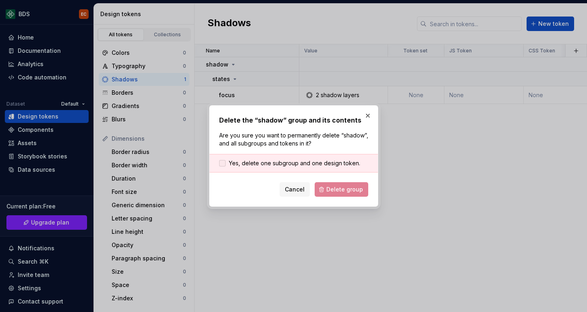
click at [248, 166] on span "Yes, delete one subgroup and one design token." at bounding box center [294, 163] width 131 height 8
click at [339, 190] on span "Delete group" at bounding box center [344, 189] width 37 height 8
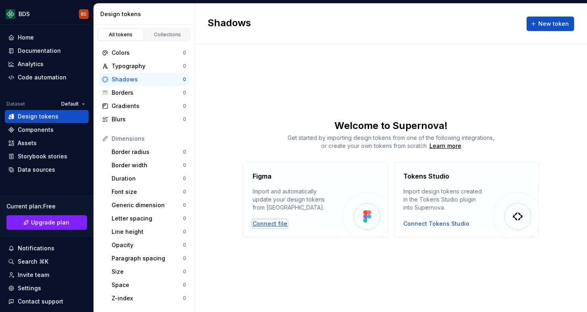
click at [275, 223] on div "Connect file" at bounding box center [270, 224] width 35 height 8
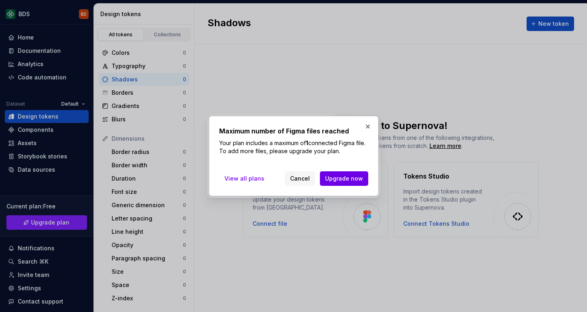
click at [336, 184] on button "Upgrade now" at bounding box center [344, 178] width 48 height 15
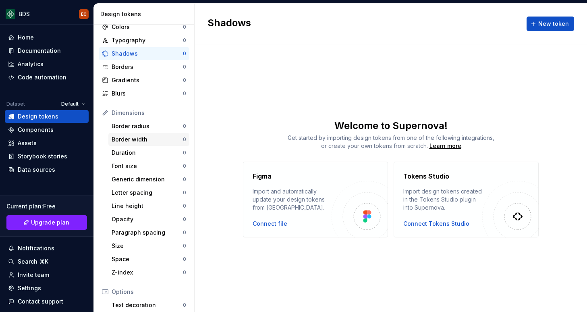
scroll to position [31, 0]
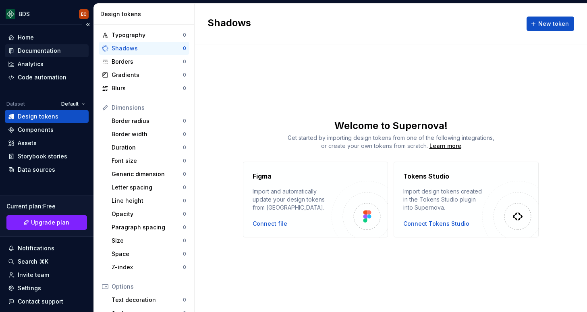
click at [35, 46] on div "Documentation" at bounding box center [47, 50] width 84 height 13
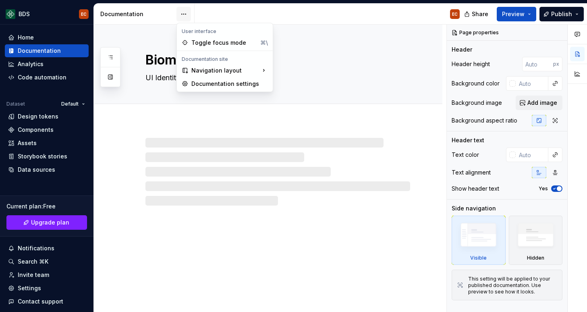
click at [188, 18] on html "BDS EC Home Documentation Analytics Code automation Dataset Default Design toke…" at bounding box center [293, 156] width 587 height 312
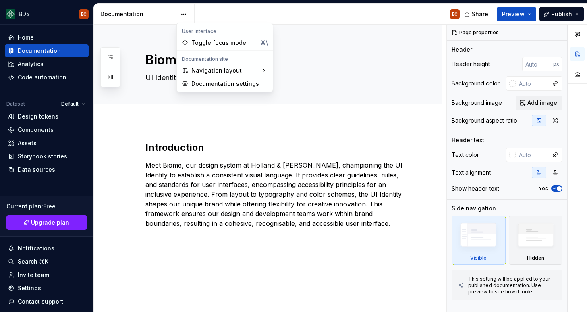
click at [144, 122] on html "BDS EC Home Documentation Analytics Code automation Dataset Default Design toke…" at bounding box center [293, 156] width 587 height 312
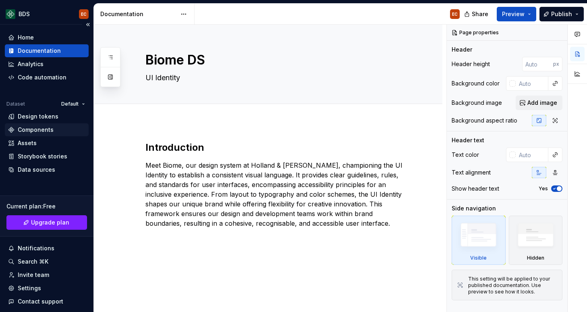
click at [35, 131] on div "Components" at bounding box center [36, 130] width 36 height 8
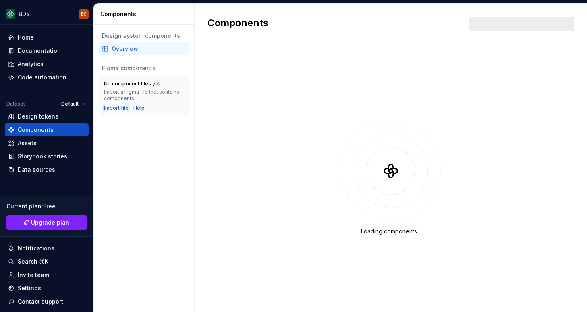
click at [118, 109] on div "Import file" at bounding box center [116, 108] width 25 height 6
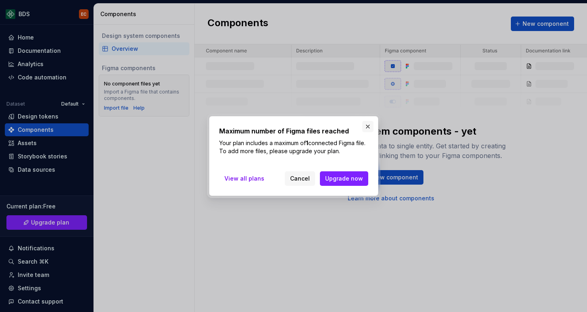
click at [368, 130] on button "button" at bounding box center [367, 126] width 11 height 11
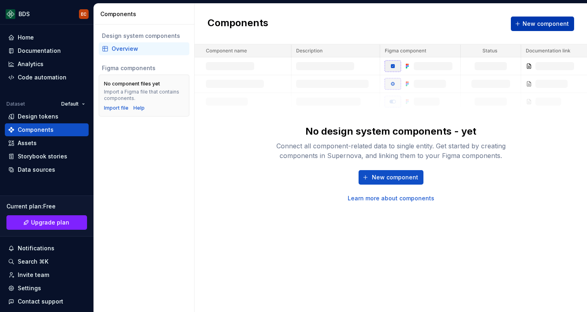
click at [540, 22] on span "New component" at bounding box center [546, 24] width 46 height 8
type textarea "*"
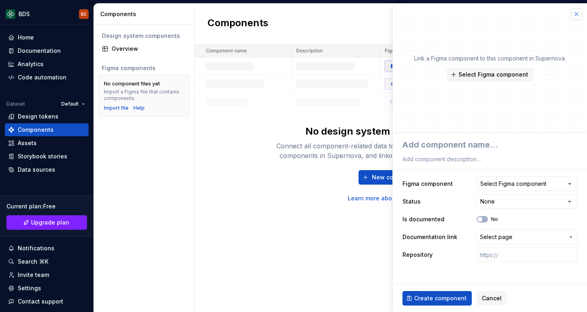
click at [579, 12] on button "button" at bounding box center [576, 13] width 11 height 11
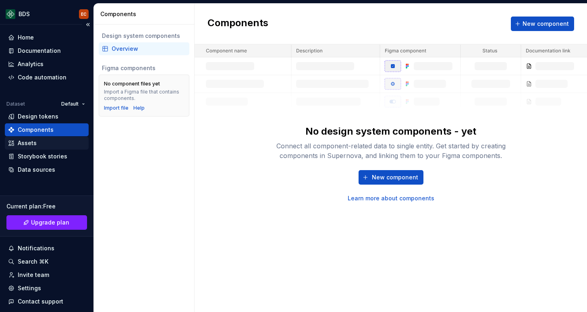
click at [31, 144] on div "Assets" at bounding box center [27, 143] width 19 height 8
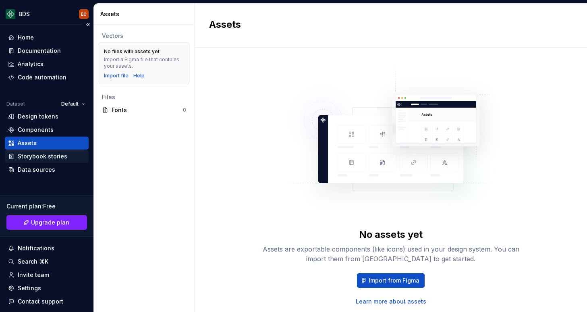
click at [30, 157] on div "Storybook stories" at bounding box center [43, 156] width 50 height 8
click at [47, 160] on div "Storybook stories" at bounding box center [43, 156] width 50 height 8
click at [50, 160] on div "Storybook stories" at bounding box center [47, 156] width 84 height 13
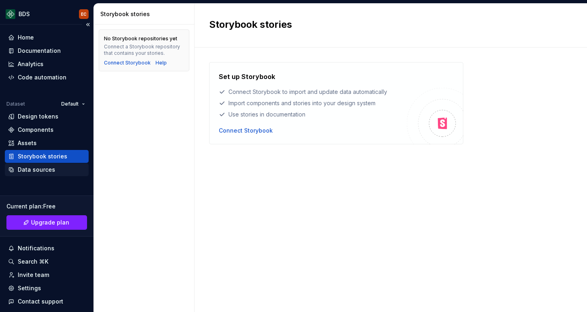
click at [35, 174] on div "Data sources" at bounding box center [47, 169] width 84 height 13
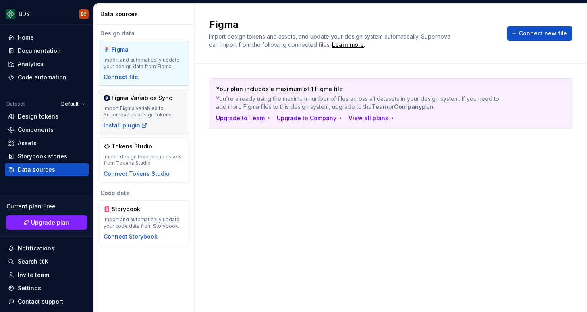
click at [152, 120] on div "Figma Variables Sync Import Figma variables to Supernova as design tokens. Inst…" at bounding box center [144, 111] width 81 height 35
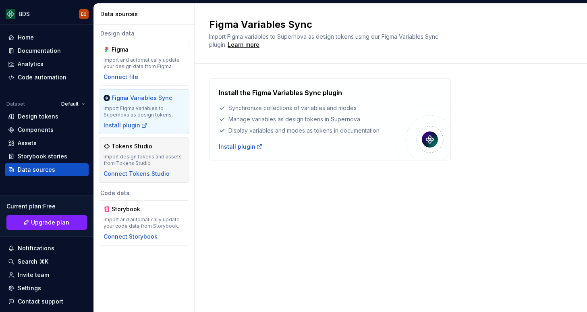
click at [150, 154] on div "Import design tokens and assets from Tokens Studio" at bounding box center [144, 159] width 81 height 13
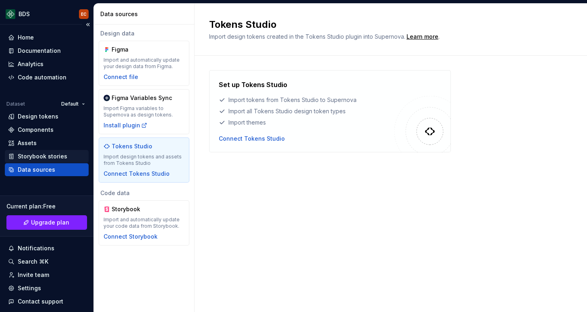
click at [34, 155] on div "Storybook stories" at bounding box center [43, 156] width 50 height 8
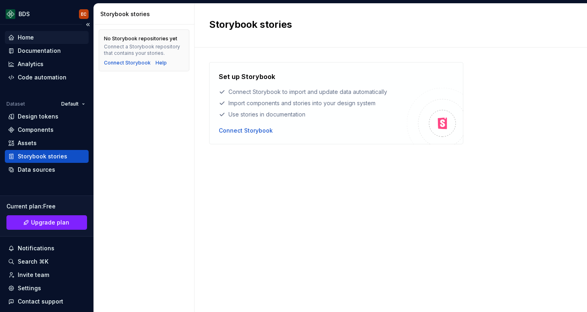
click at [34, 37] on div "Home" at bounding box center [46, 37] width 77 height 8
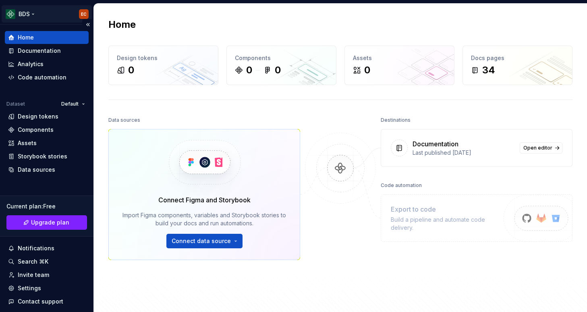
click at [31, 14] on html "BDS EC Home Documentation Analytics Code automation Dataset Default Design toke…" at bounding box center [293, 156] width 587 height 312
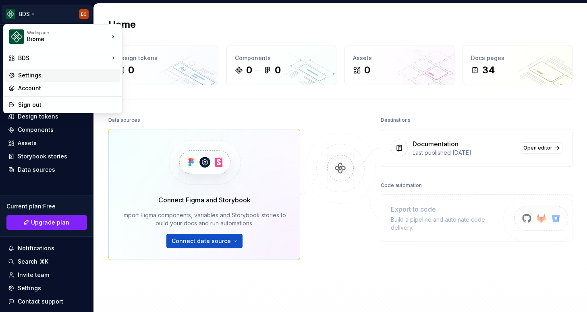
click at [37, 77] on div "Settings" at bounding box center [67, 75] width 99 height 8
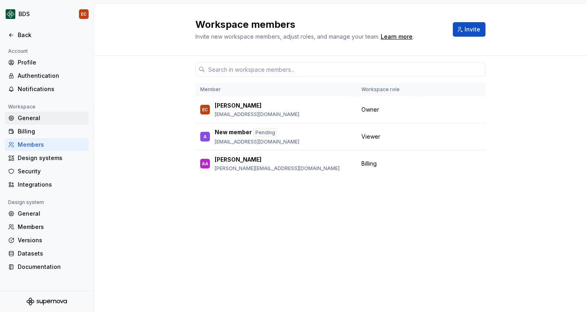
click at [35, 119] on div "General" at bounding box center [52, 118] width 68 height 8
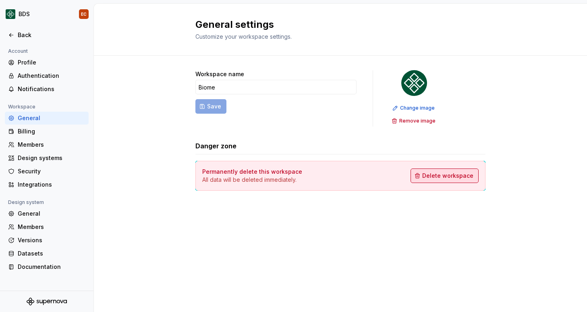
click at [442, 171] on button "Delete workspace" at bounding box center [445, 175] width 68 height 15
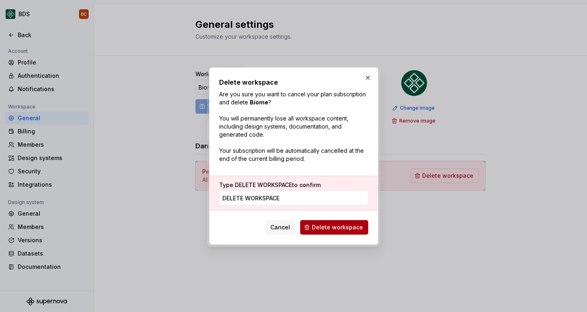
type input "DELETE WORKSPACE"
click at [342, 226] on span "Delete workspace" at bounding box center [337, 227] width 51 height 8
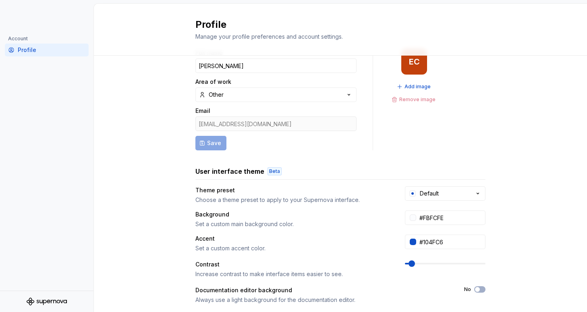
scroll to position [28, 0]
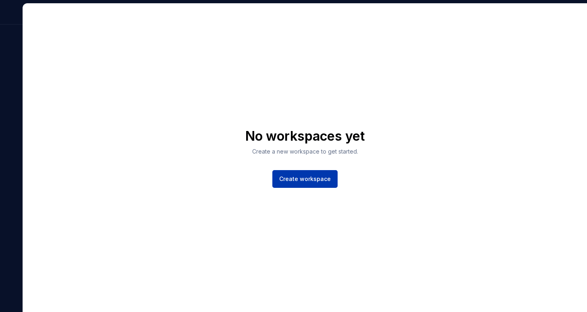
click at [308, 180] on span "Create workspace" at bounding box center [305, 179] width 52 height 8
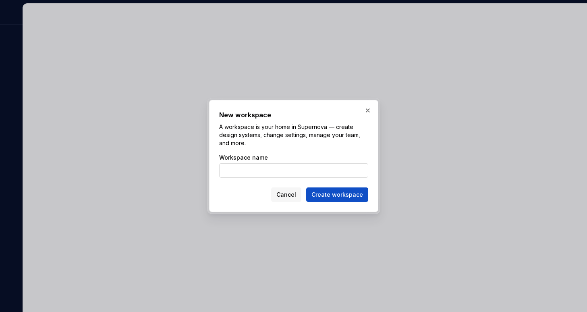
click at [259, 174] on input "Workspace name" at bounding box center [293, 170] width 149 height 15
type input "BDS"
click at [336, 196] on span "Create workspace" at bounding box center [337, 195] width 52 height 8
